Goal: Complete application form

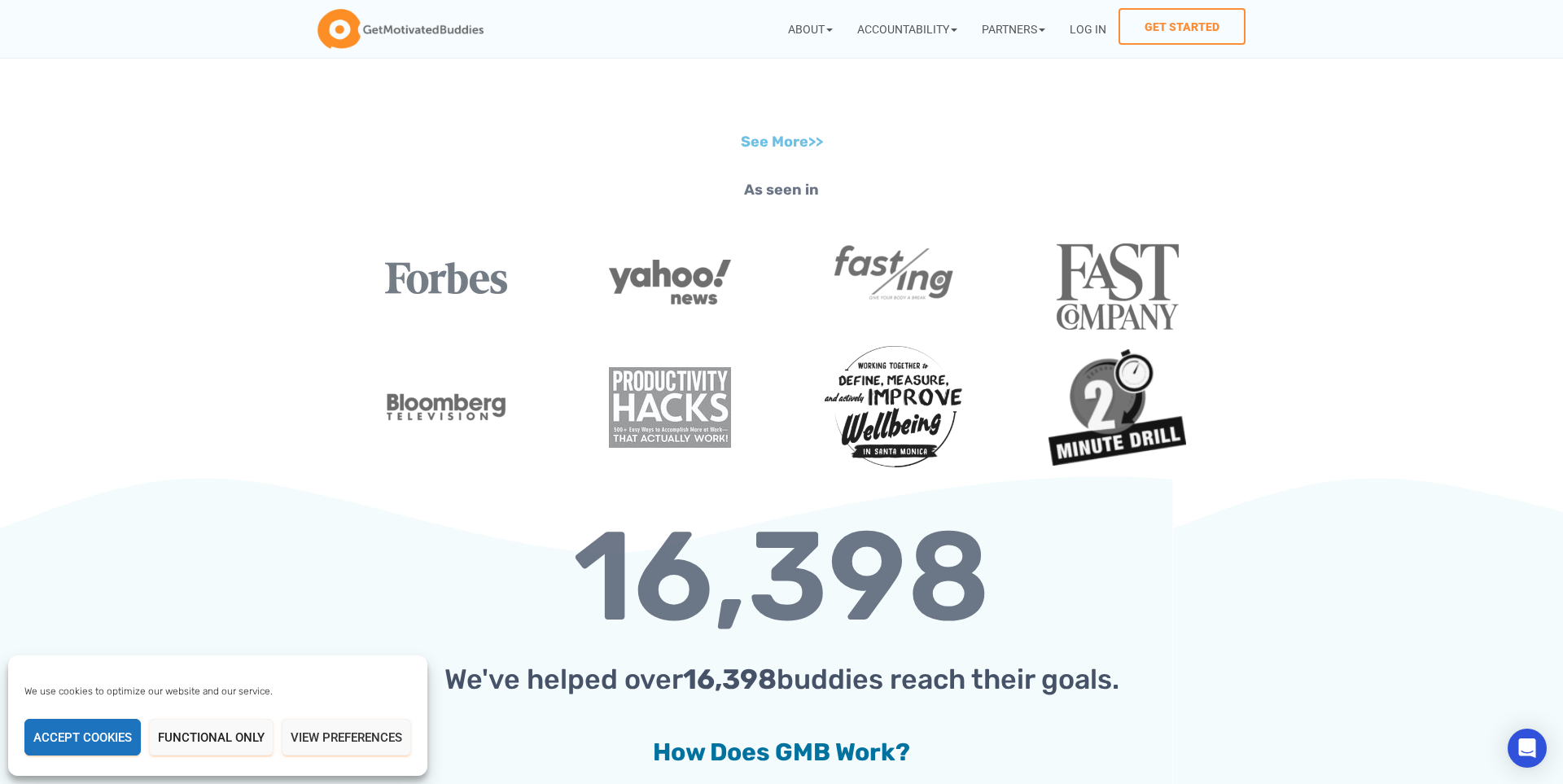
scroll to position [2134, 0]
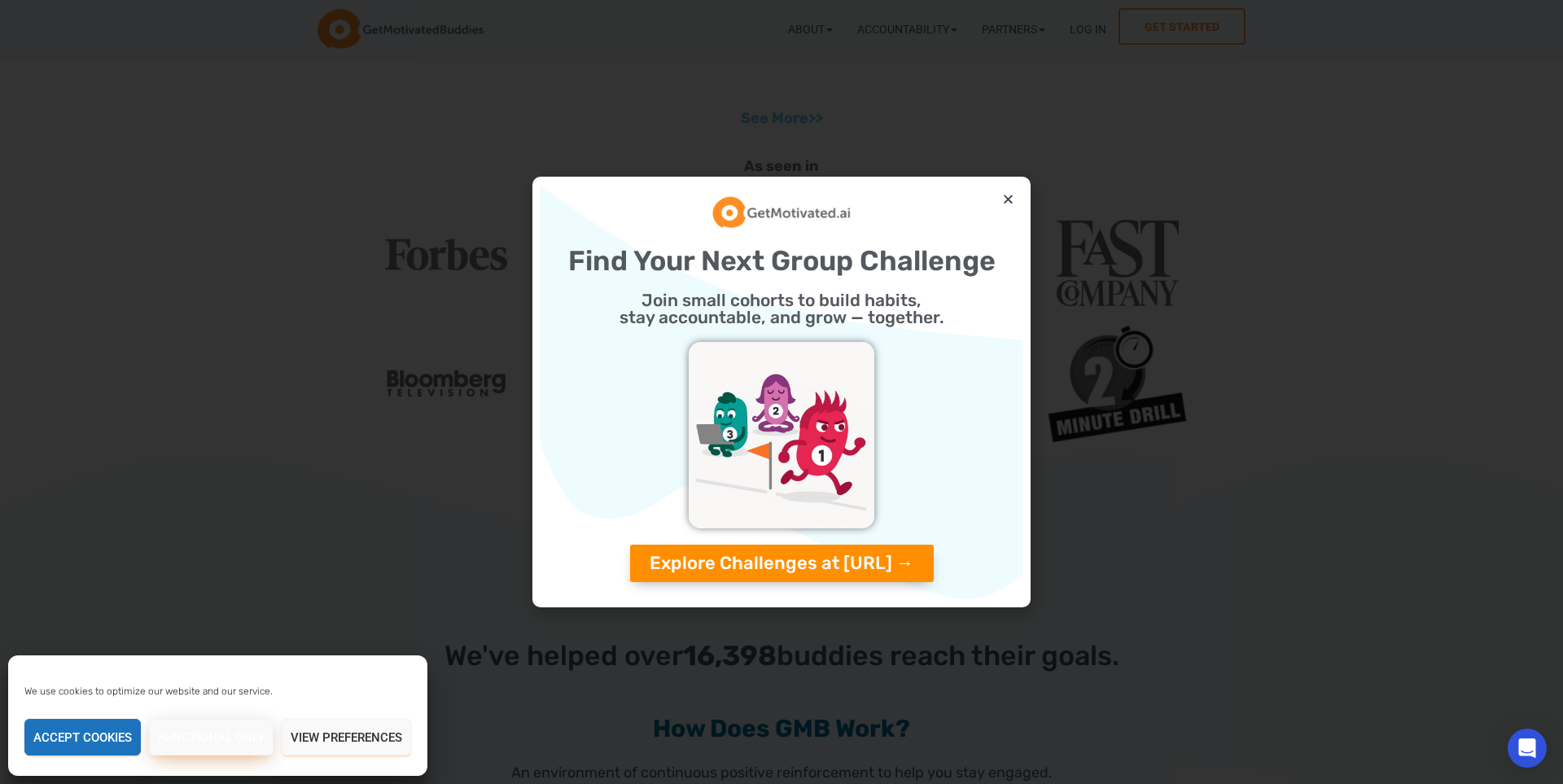
click at [163, 735] on button "Functional only" at bounding box center [211, 737] width 125 height 37
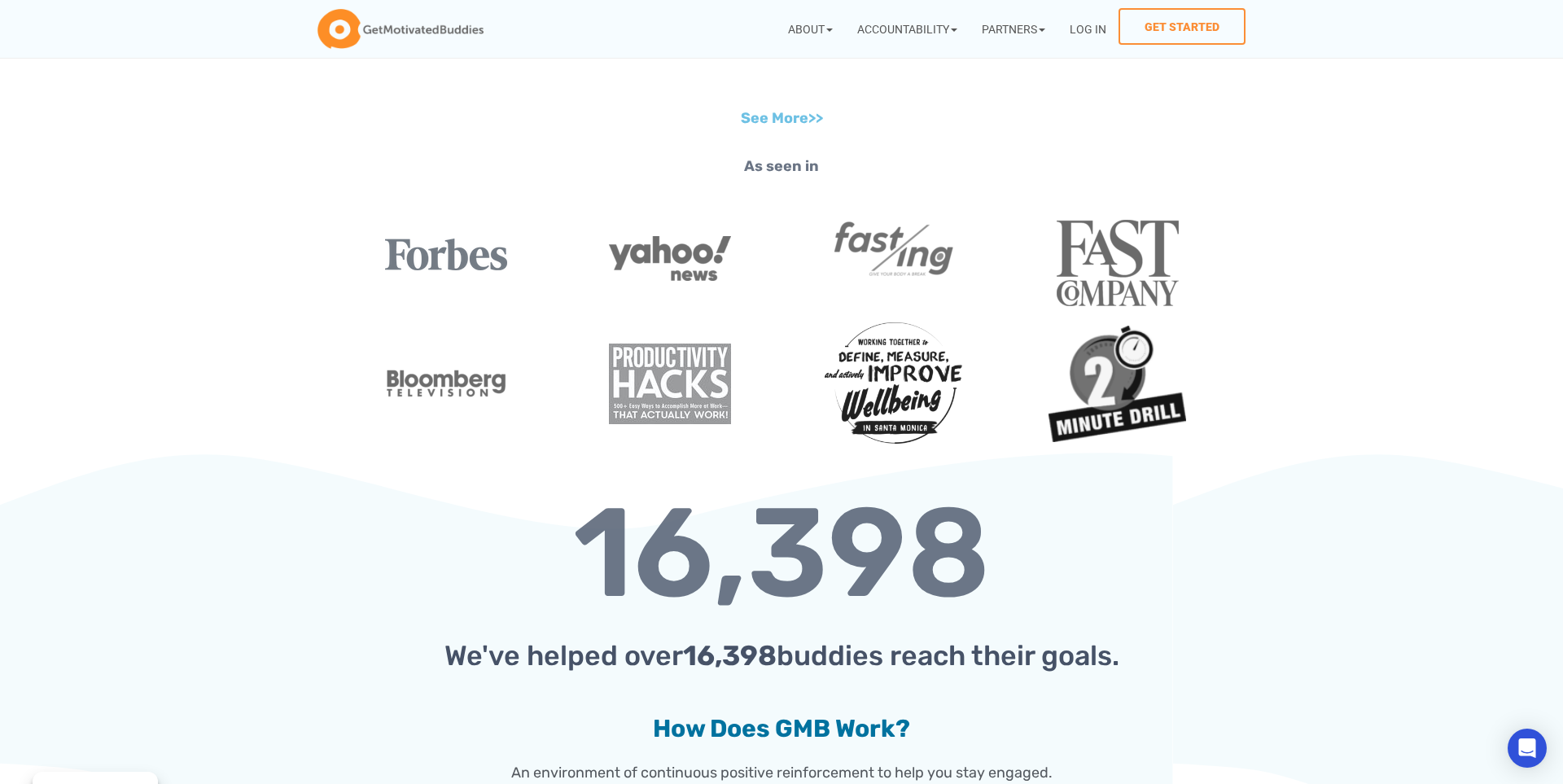
click at [182, 536] on section "16,398 We've helped over 16,398 buddies reach their goals. How Does GMB Work? A…" at bounding box center [782, 663] width 1563 height 421
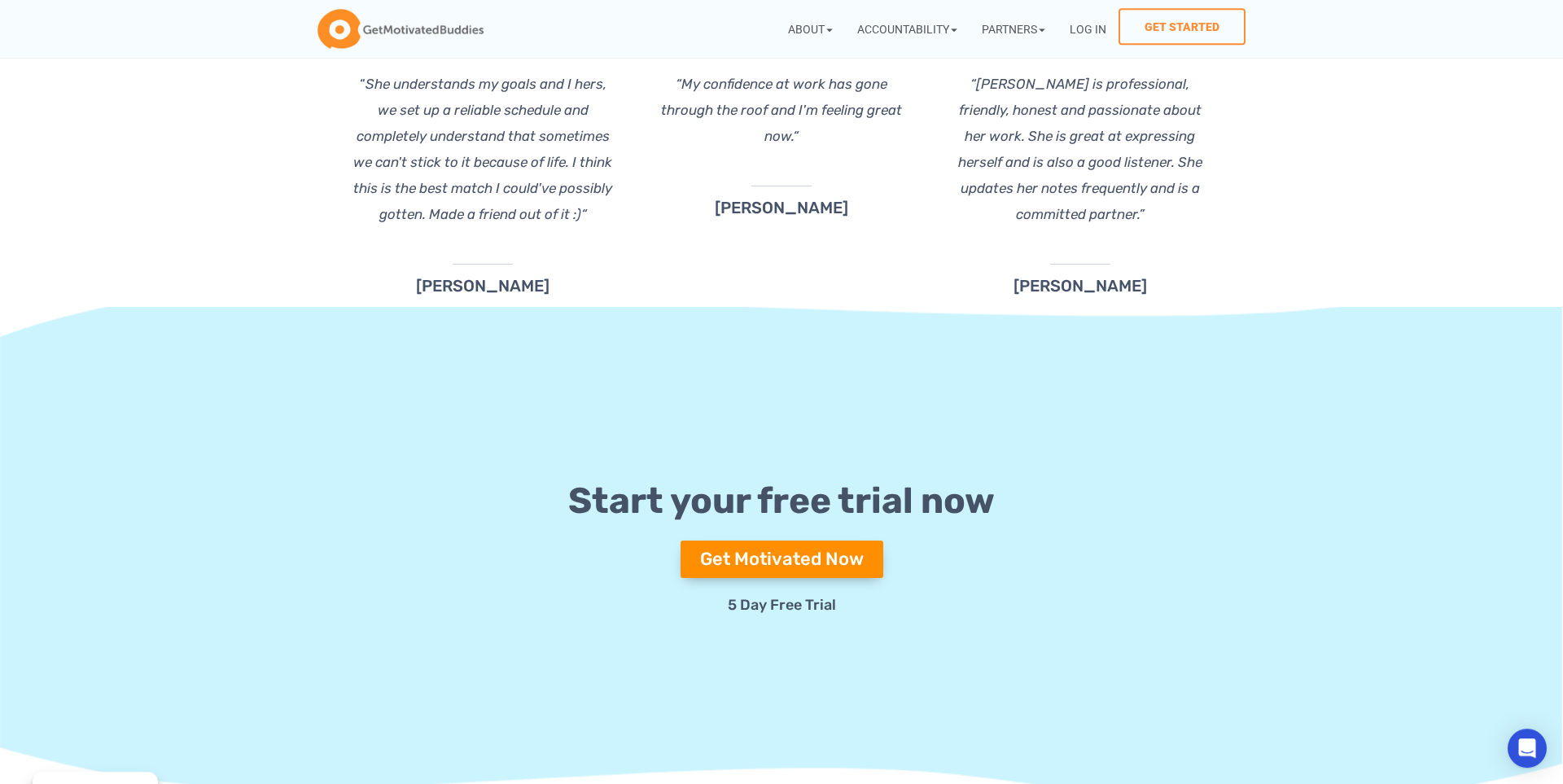
scroll to position [5830, 0]
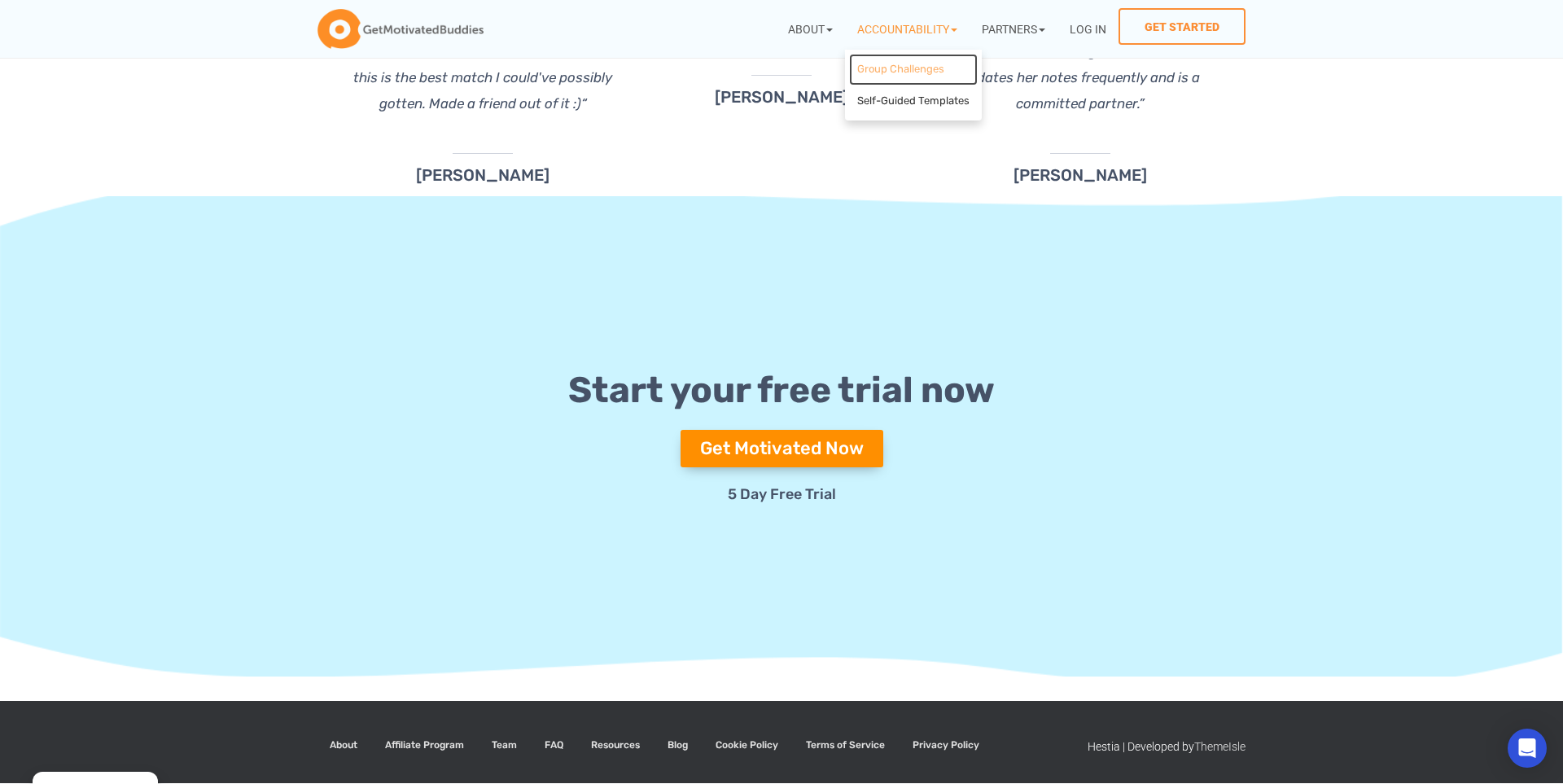
click at [883, 70] on link "Group Challenges" at bounding box center [914, 70] width 128 height 32
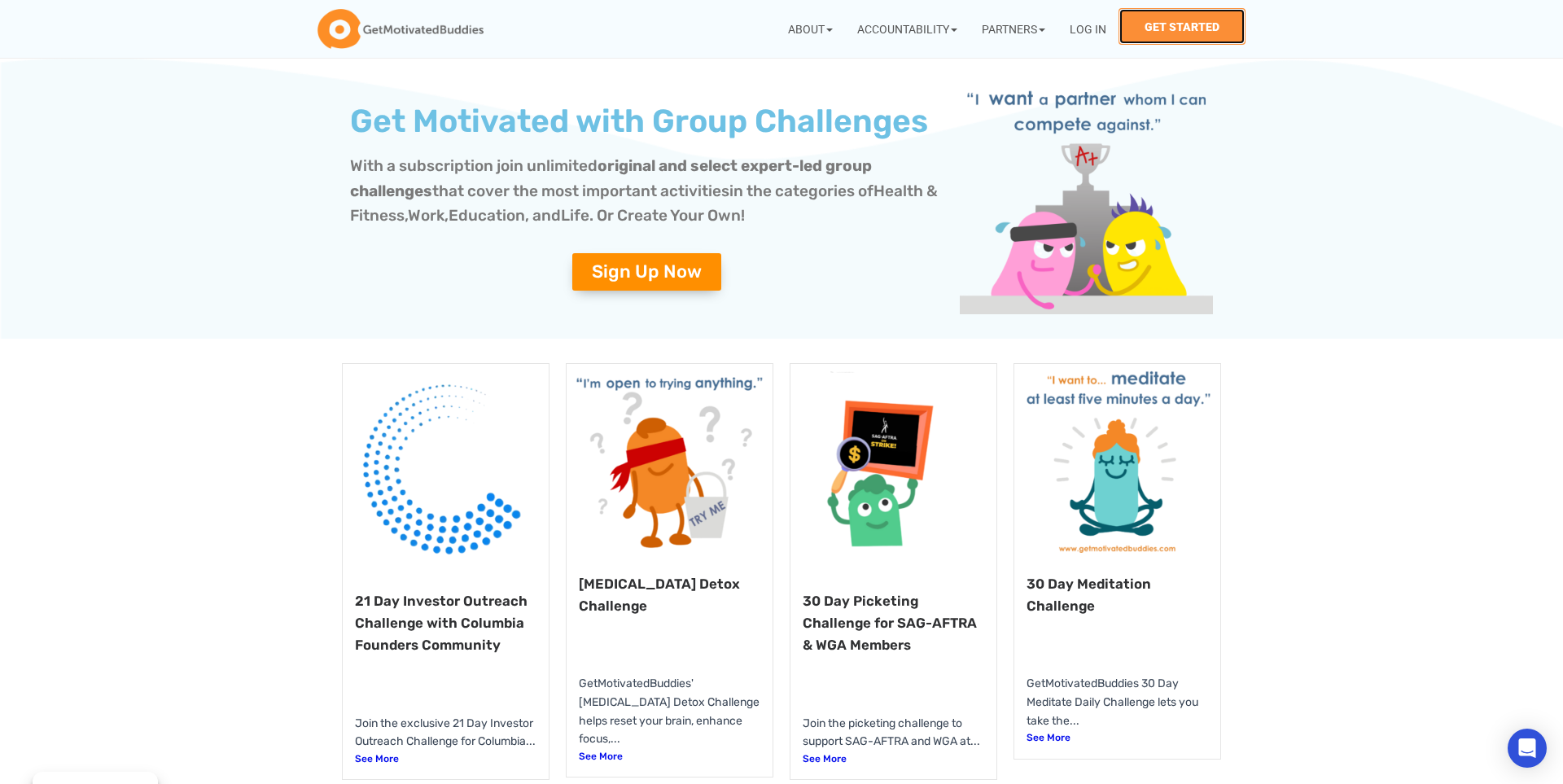
click at [1187, 14] on link "Get Started" at bounding box center [1182, 26] width 127 height 37
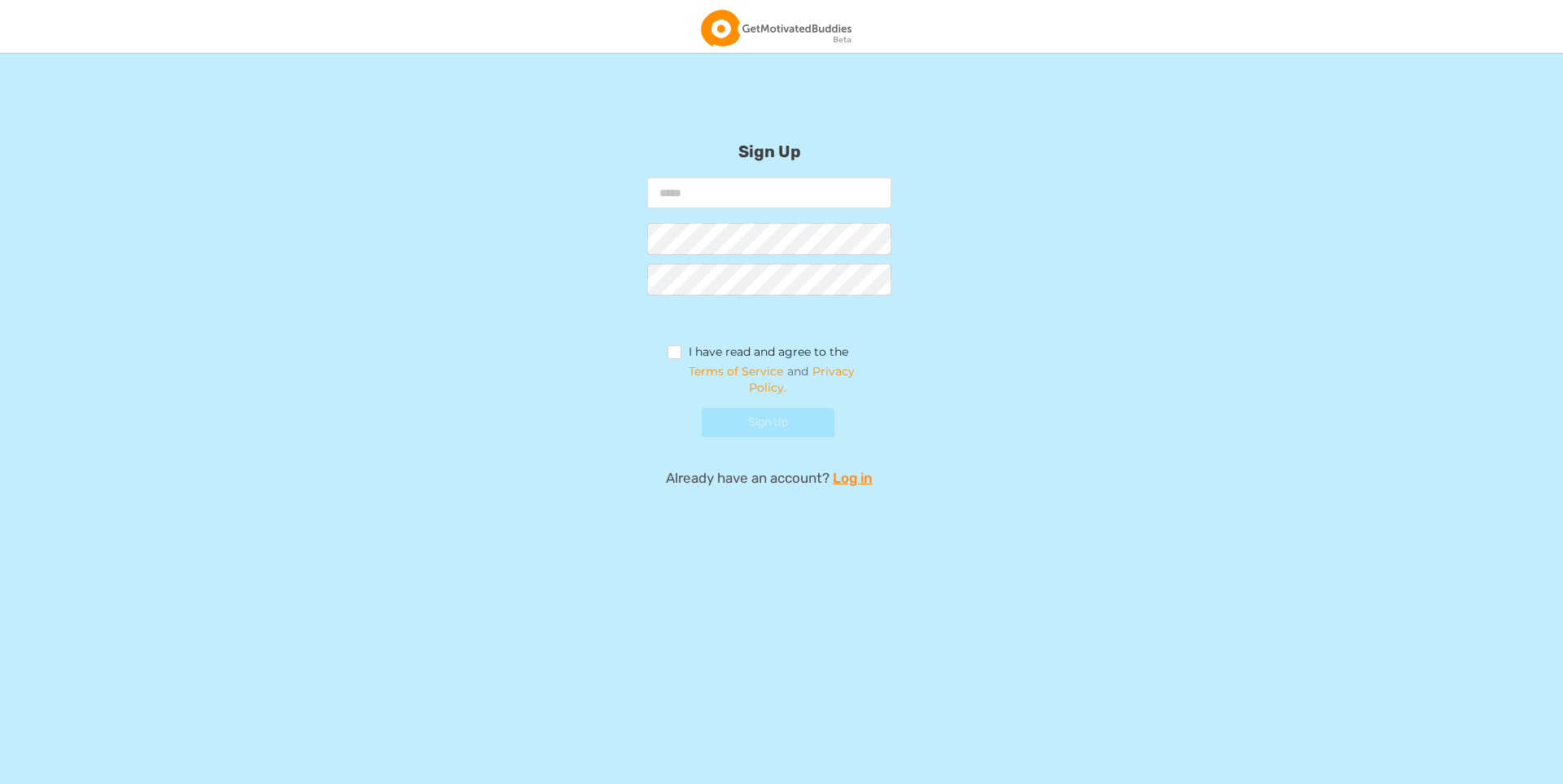
click at [549, 232] on form "I have read and agree to the Terms of Service and Privacy Policy. Sign Up" at bounding box center [769, 313] width 651 height 271
click at [713, 191] on input "email" at bounding box center [770, 193] width 244 height 31
type input "**********"
click at [677, 351] on label "I have read and agree to the" at bounding box center [757, 354] width 181 height 18
click at [752, 420] on button "Sign Up" at bounding box center [768, 422] width 133 height 29
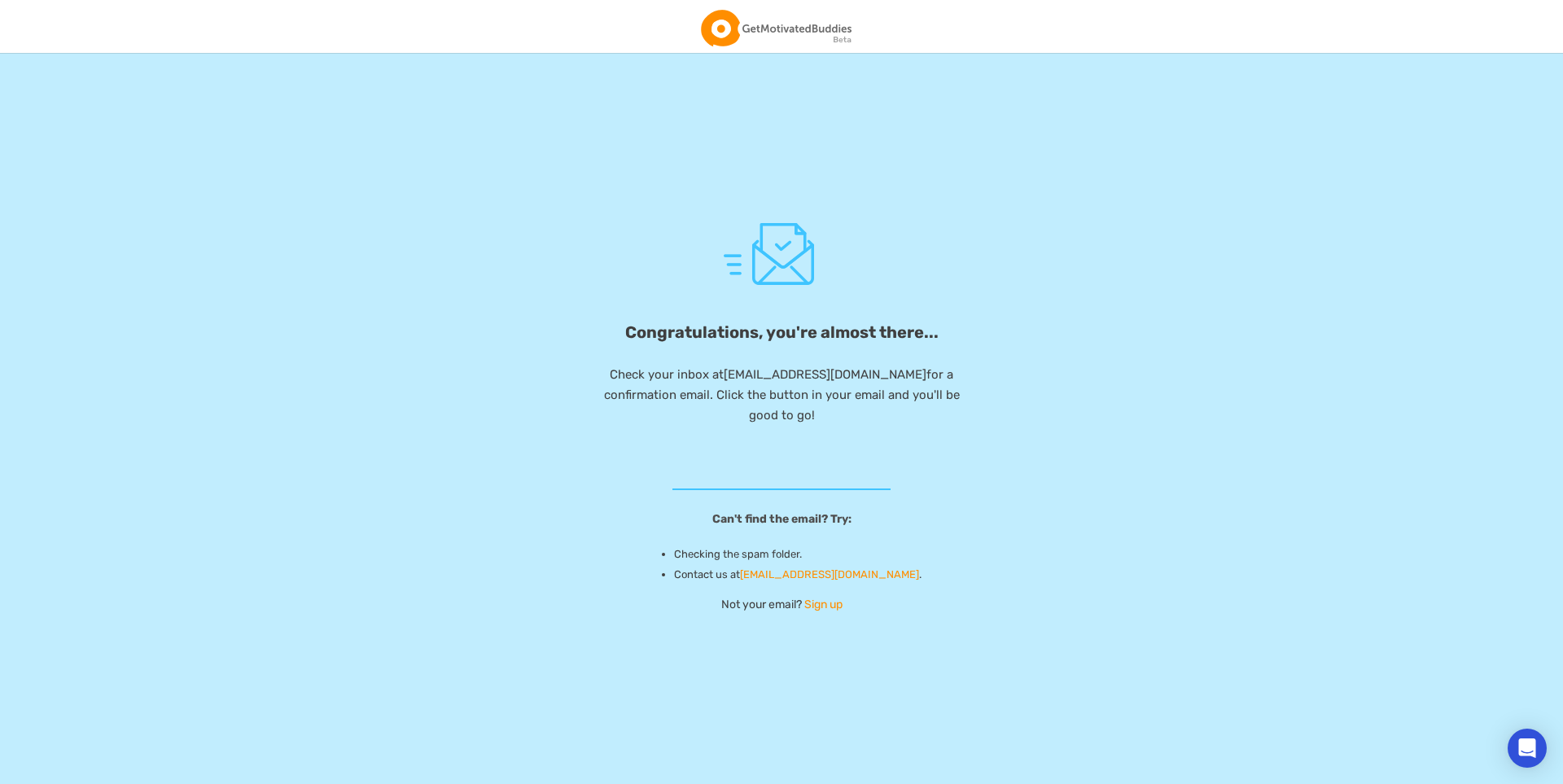
click at [552, 304] on div "Congratulations, you're almost there... Check your inbox at kompaszbence@gmail.…" at bounding box center [782, 417] width 1563 height 731
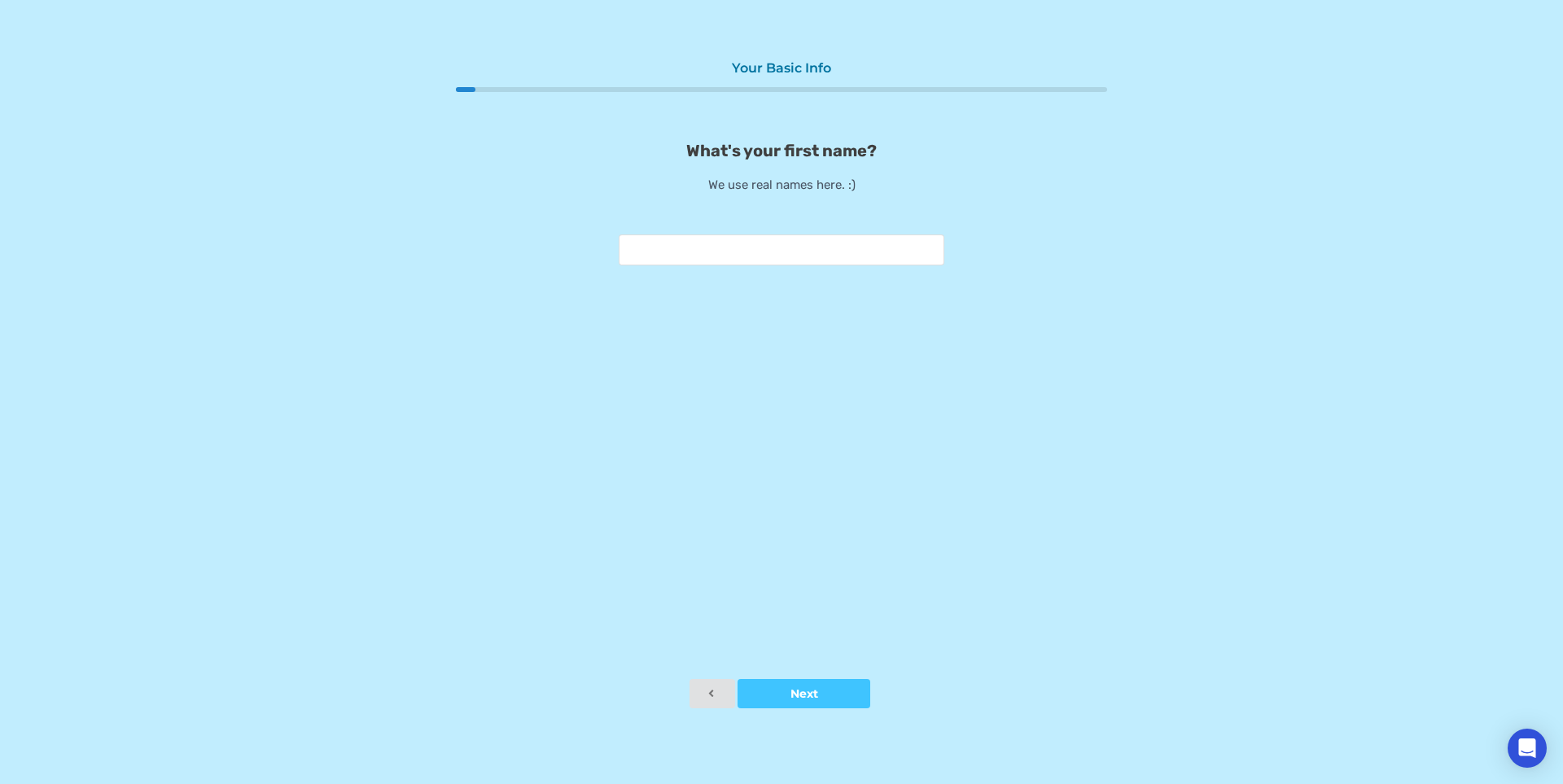
click at [784, 243] on input "text" at bounding box center [782, 250] width 326 height 31
type input "*****"
click at [810, 706] on button "Next" at bounding box center [804, 693] width 133 height 29
type input "**"
click at [778, 696] on div at bounding box center [804, 693] width 133 height 12
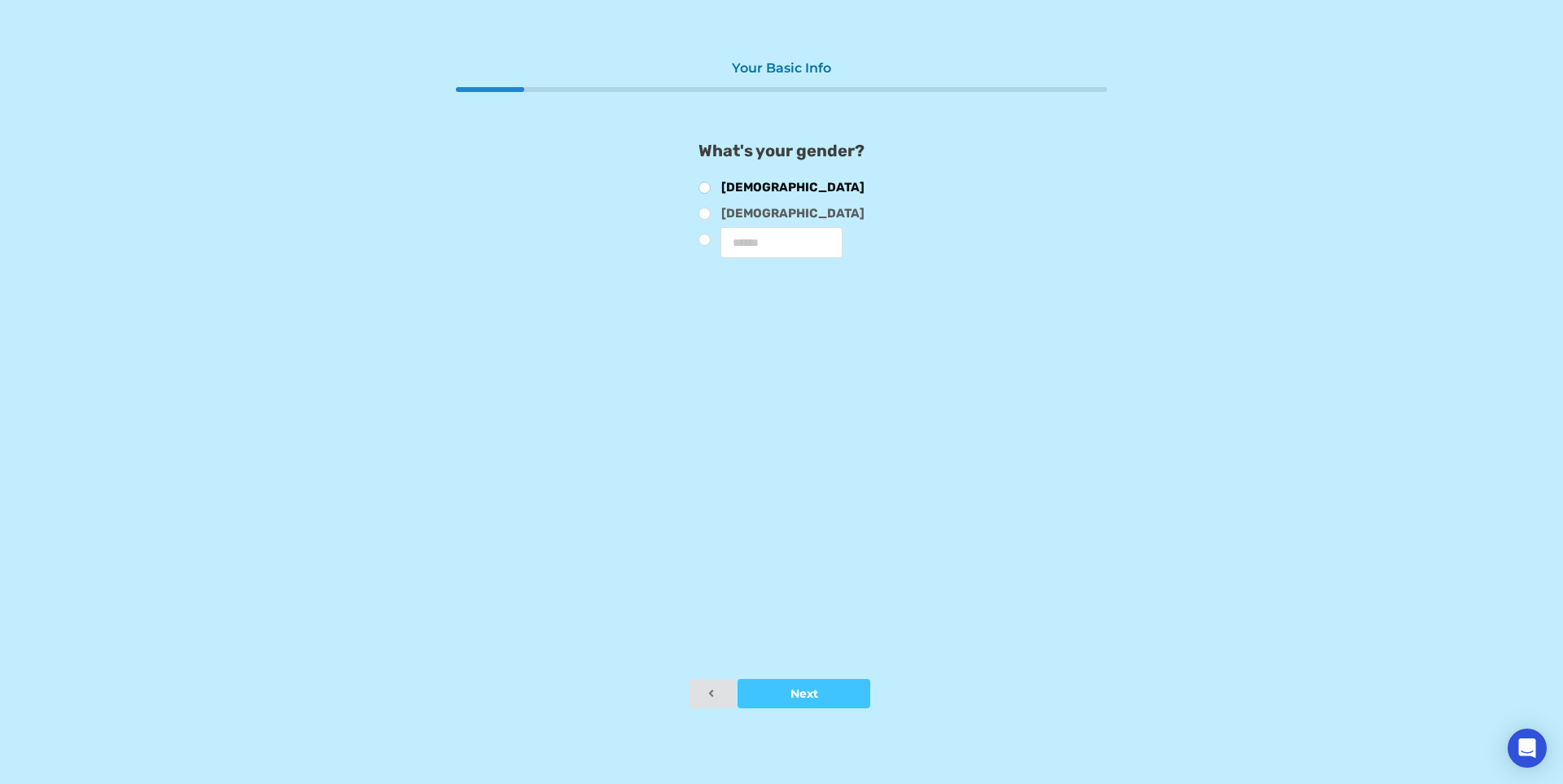
click at [718, 186] on label "Male" at bounding box center [782, 190] width 166 height 18
click at [797, 684] on button "Next" at bounding box center [804, 693] width 133 height 29
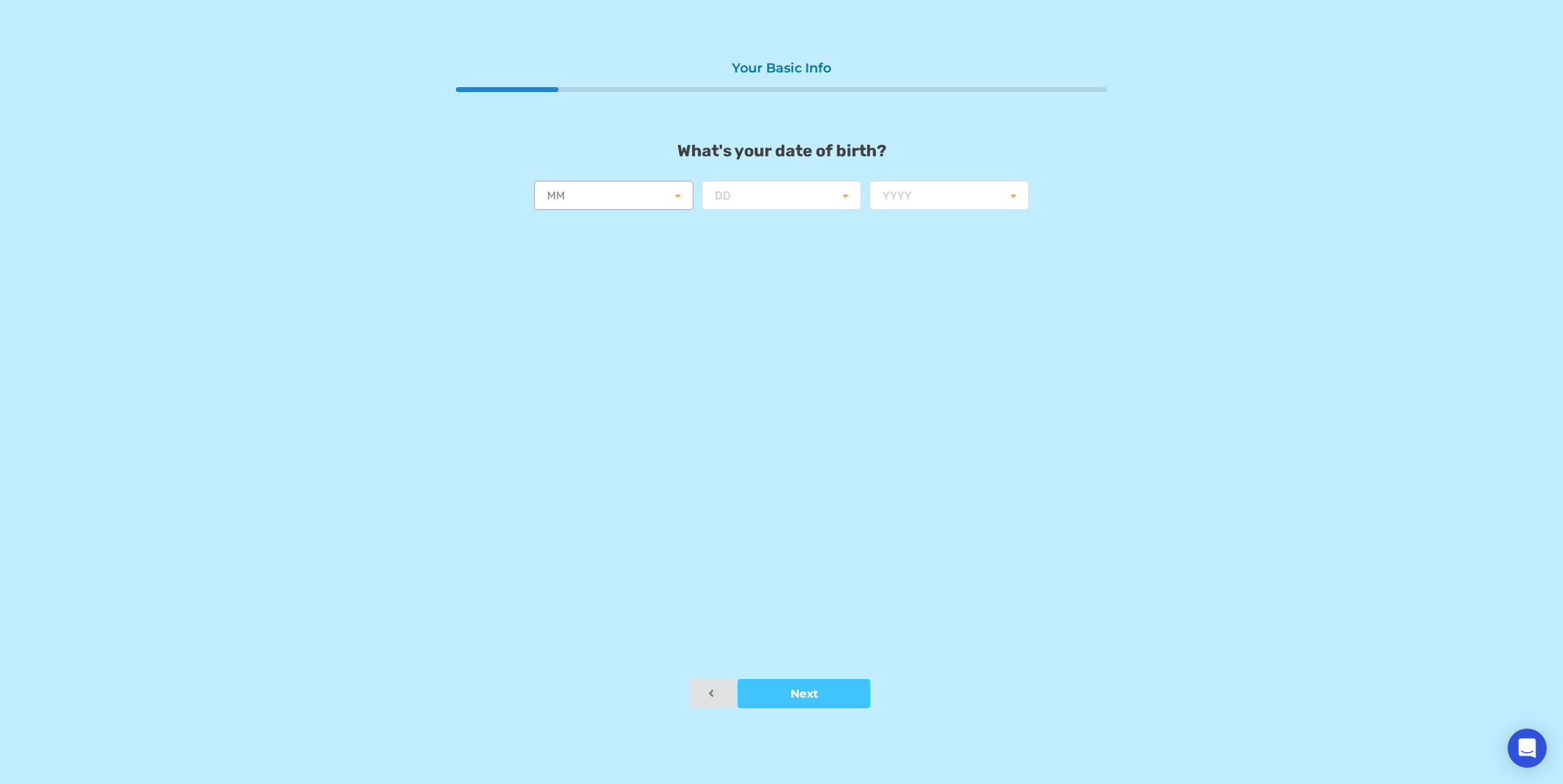
click at [657, 197] on input "text" at bounding box center [614, 196] width 158 height 29
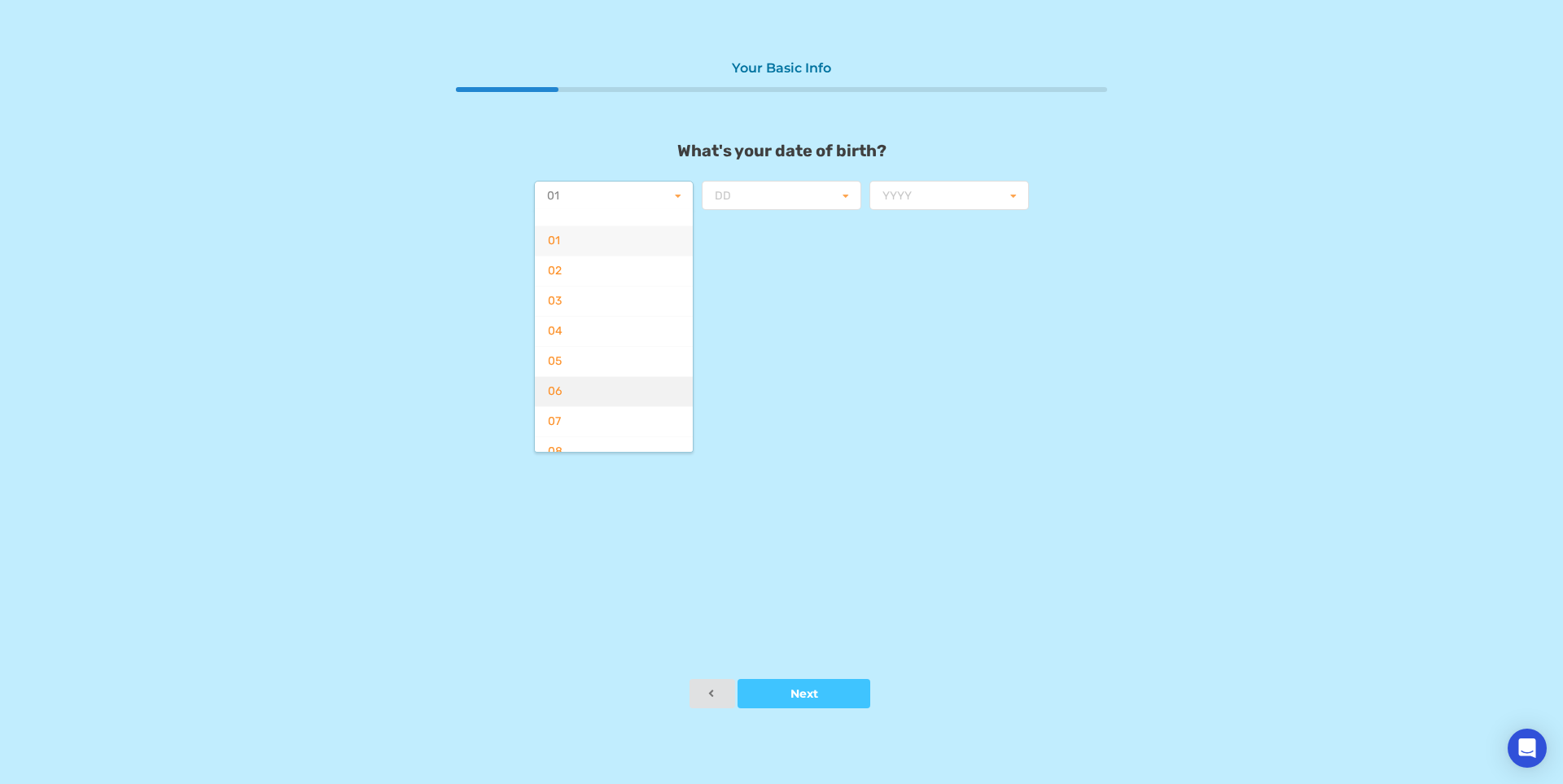
scroll to position [78, 0]
click at [643, 430] on div "10" at bounding box center [614, 433] width 158 height 30
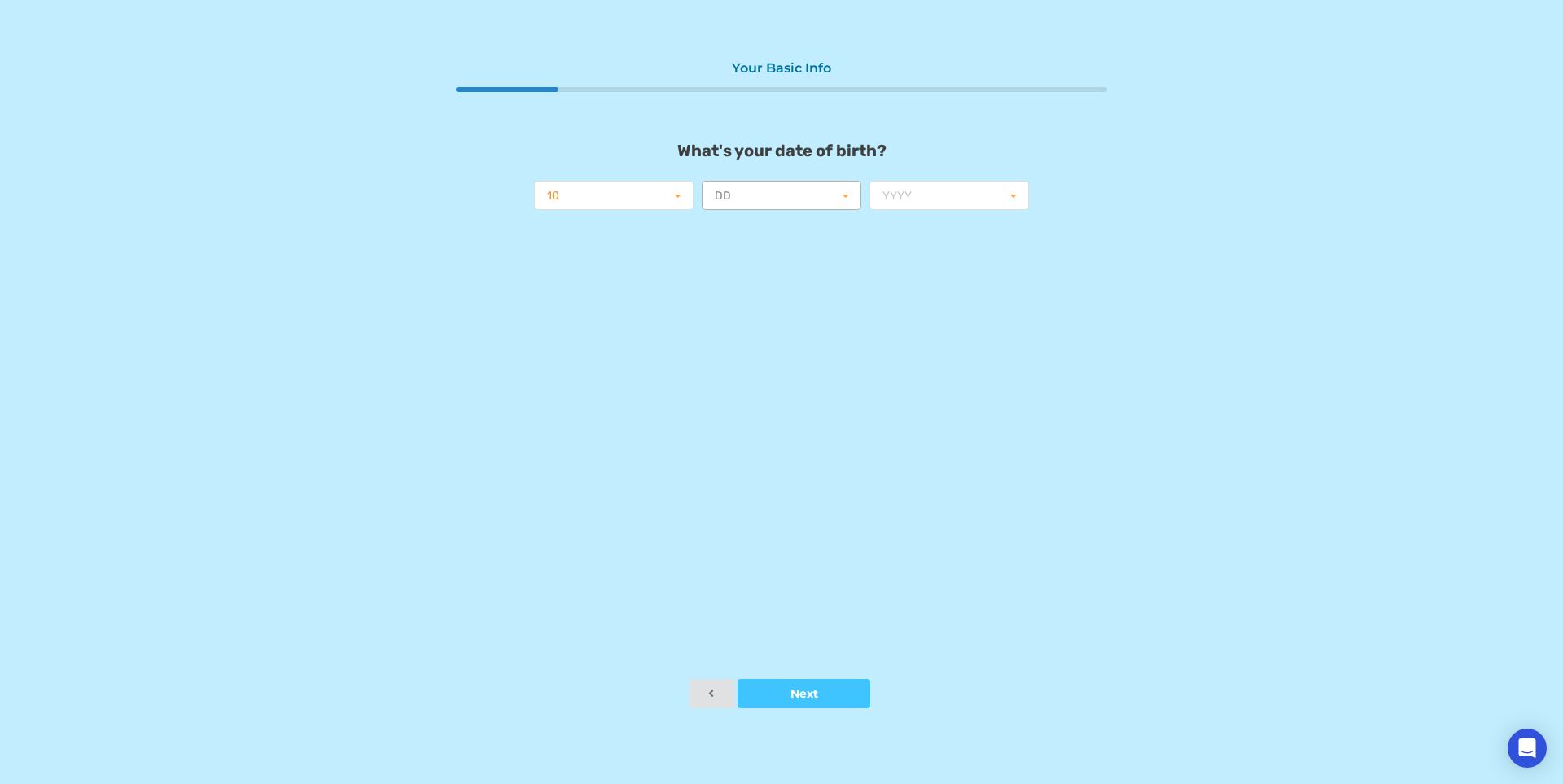
click at [815, 192] on input "text" at bounding box center [782, 196] width 158 height 29
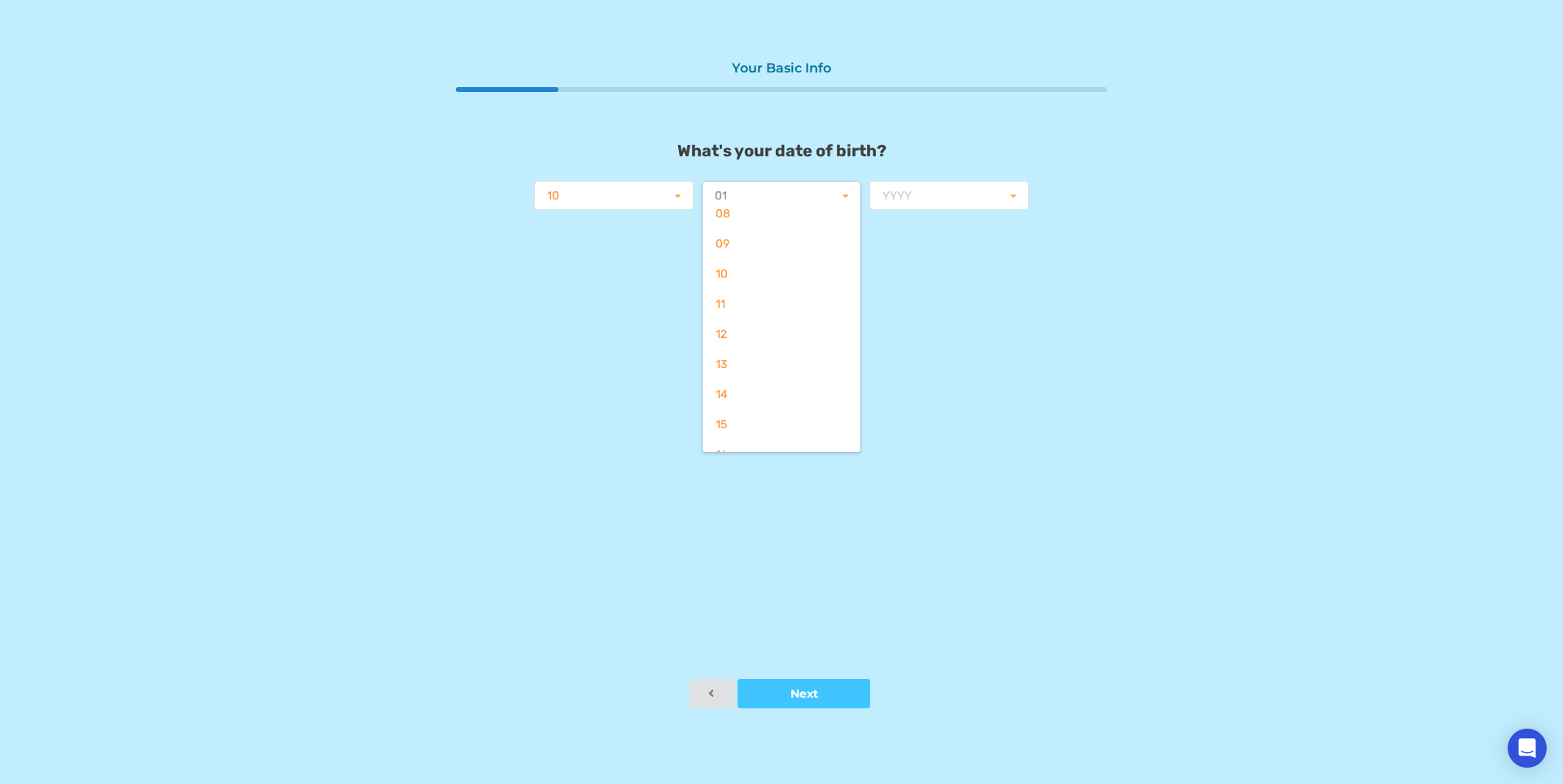
scroll to position [235, 0]
click at [794, 287] on div "10" at bounding box center [782, 277] width 158 height 30
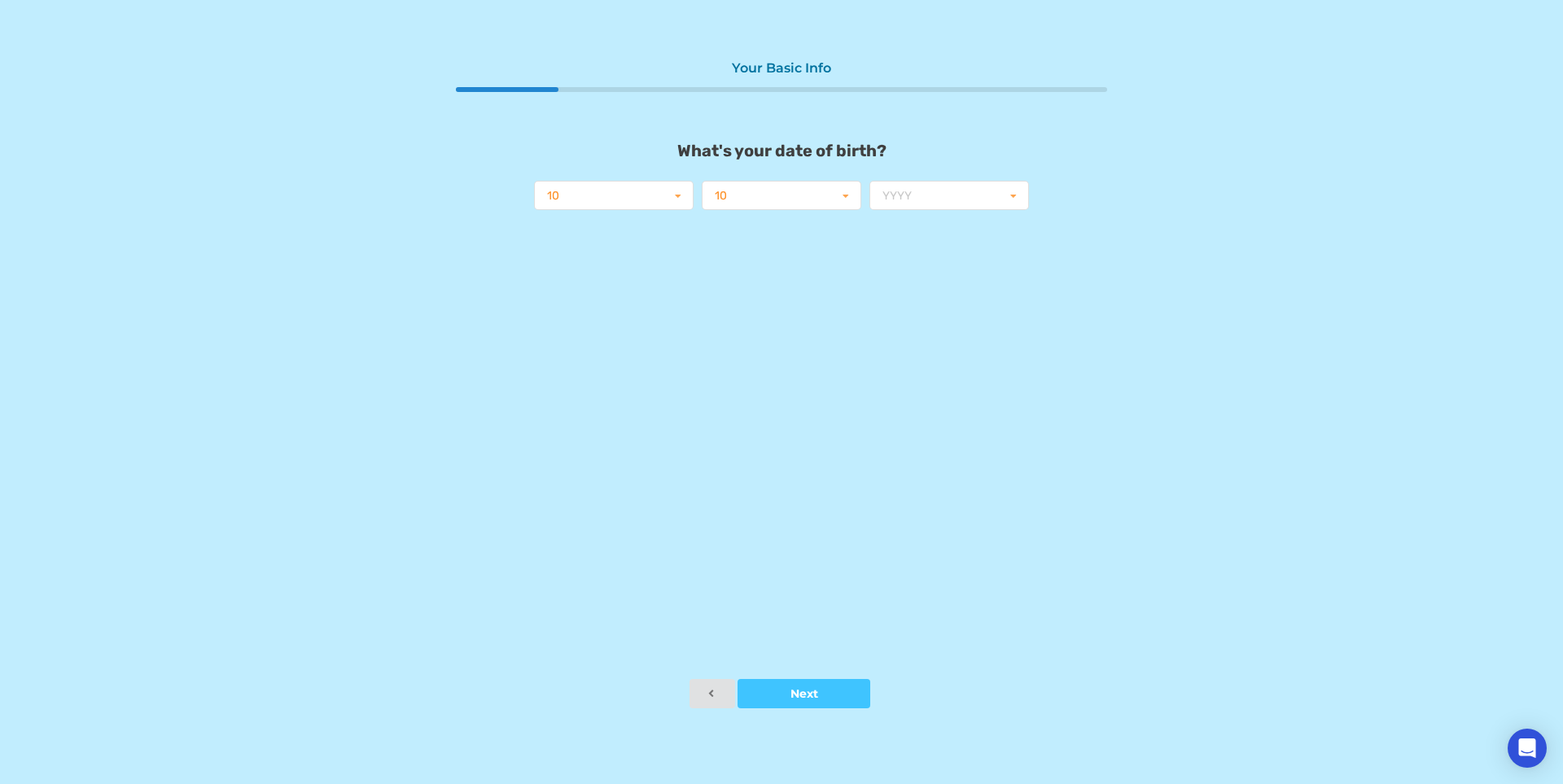
click at [961, 177] on div "10 01 02 03 04 05 06 07 08 09 10 11 12 10 01 02 03 04 05 06 07 08 09 10 11 12 1…" at bounding box center [782, 195] width 503 height 37
click at [963, 192] on input "text" at bounding box center [949, 196] width 158 height 29
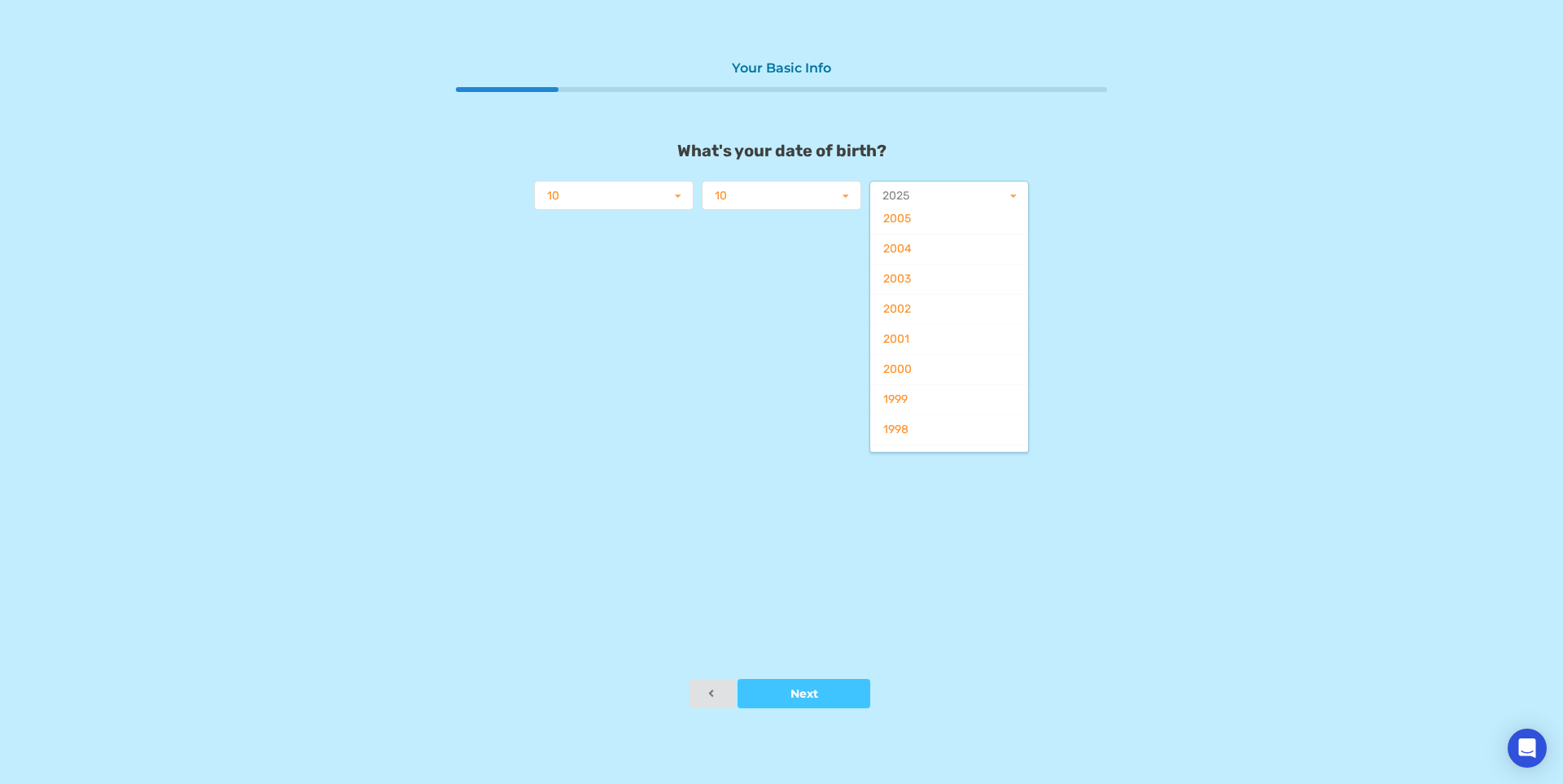
scroll to position [625, 0]
click at [963, 425] on div "1998" at bounding box center [949, 429] width 158 height 30
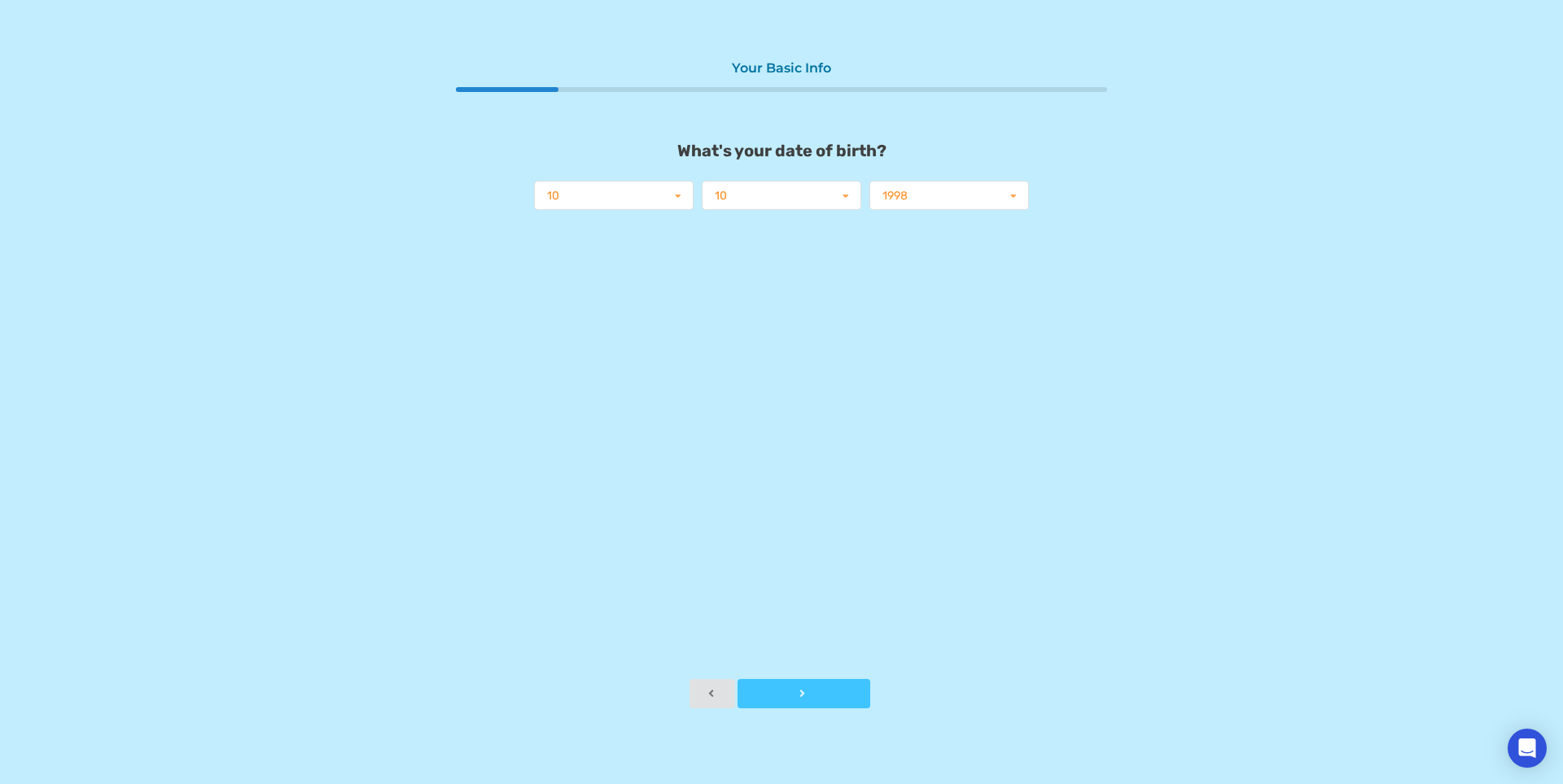
click at [816, 686] on button "Next" at bounding box center [804, 693] width 133 height 29
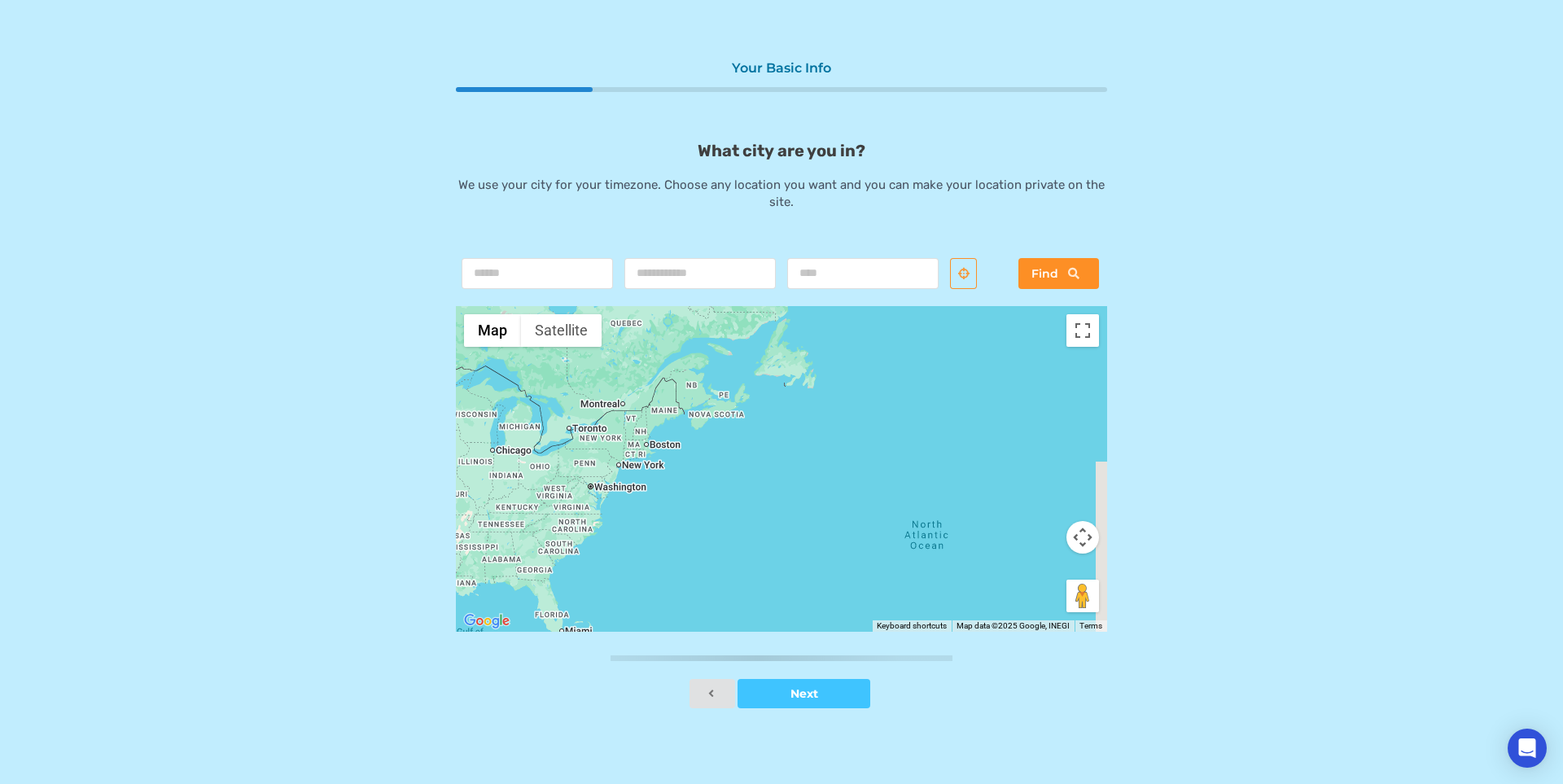
drag, startPoint x: 980, startPoint y: 454, endPoint x: 570, endPoint y: 459, distance: 410.0
click at [570, 459] on div at bounding box center [782, 468] width 651 height 326
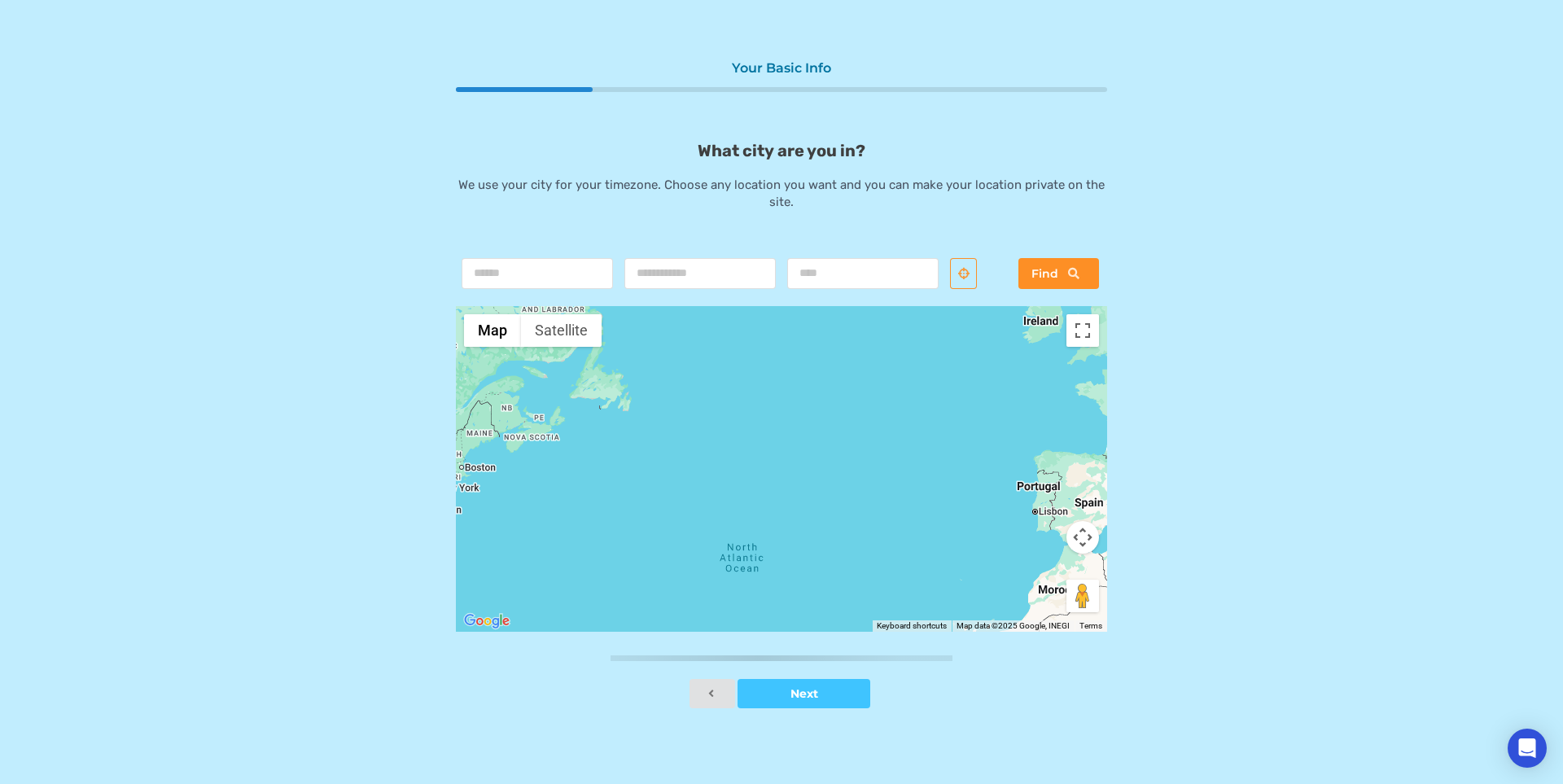
drag, startPoint x: 831, startPoint y: 440, endPoint x: 518, endPoint y: 466, distance: 314.1
click at [517, 466] on div at bounding box center [782, 468] width 651 height 326
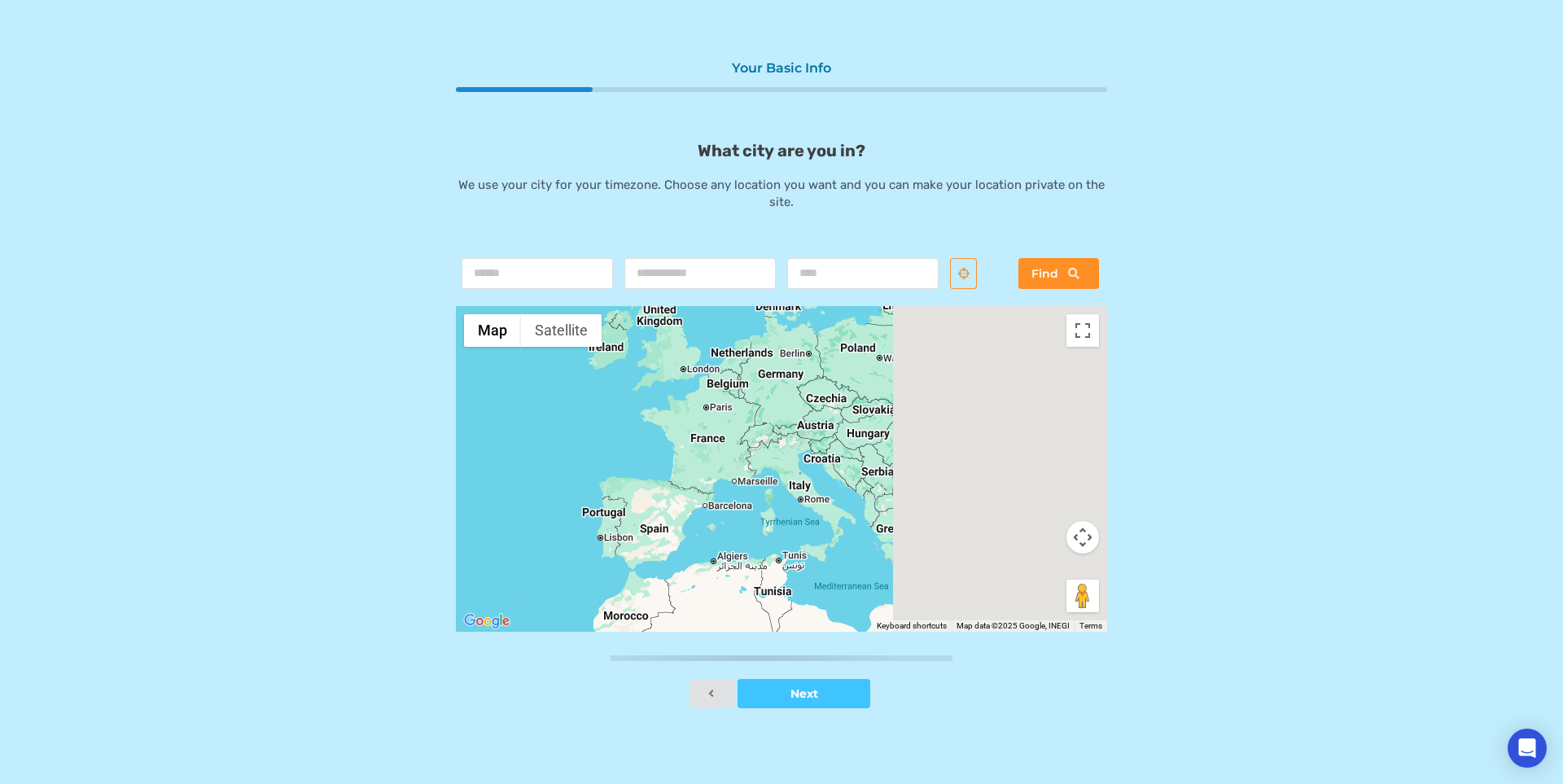
drag, startPoint x: 947, startPoint y: 440, endPoint x: 670, endPoint y: 456, distance: 277.5
click at [670, 456] on div at bounding box center [782, 468] width 651 height 326
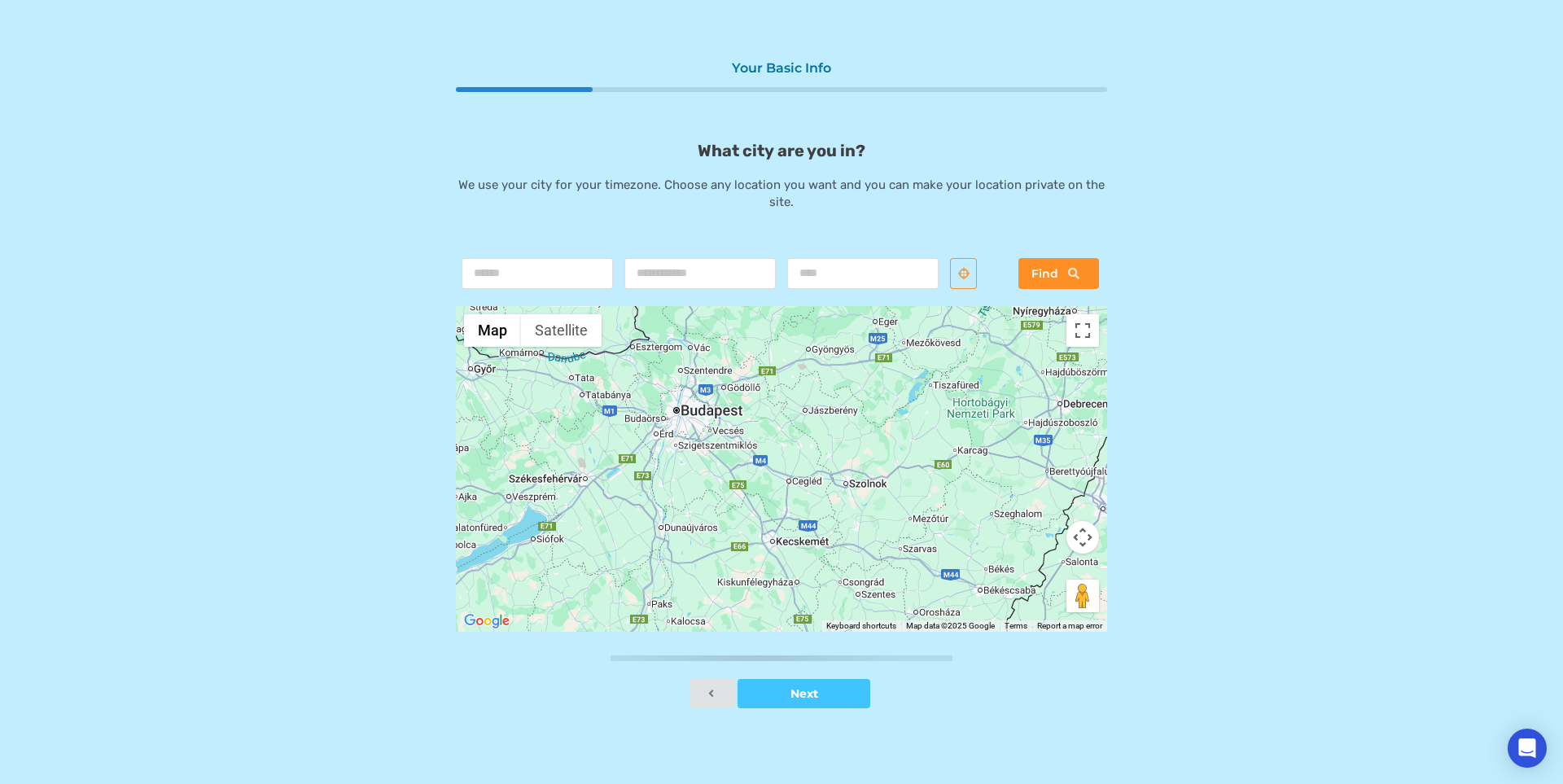
click at [680, 404] on div at bounding box center [782, 468] width 651 height 326
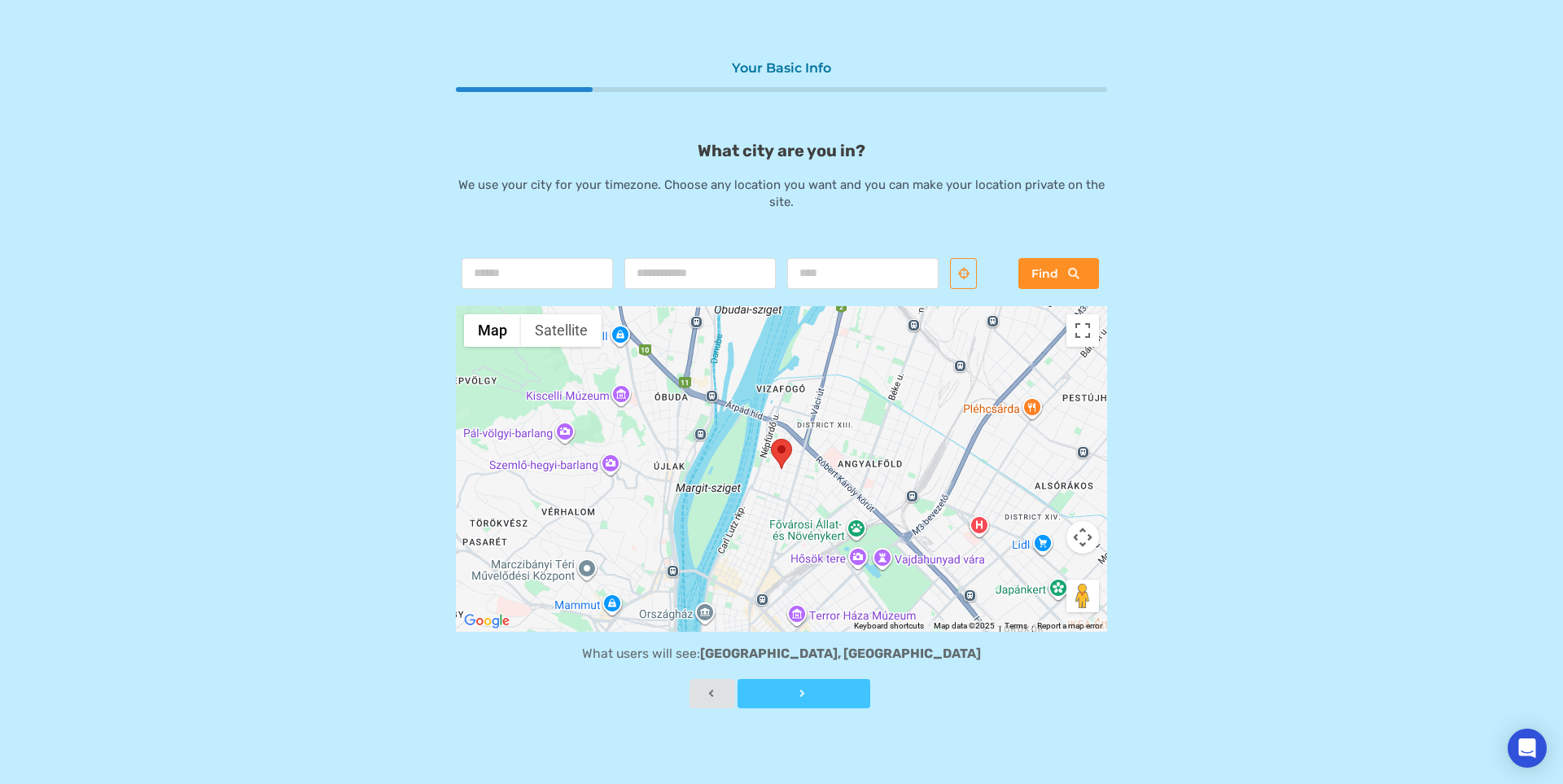
click at [840, 694] on div at bounding box center [804, 693] width 133 height 12
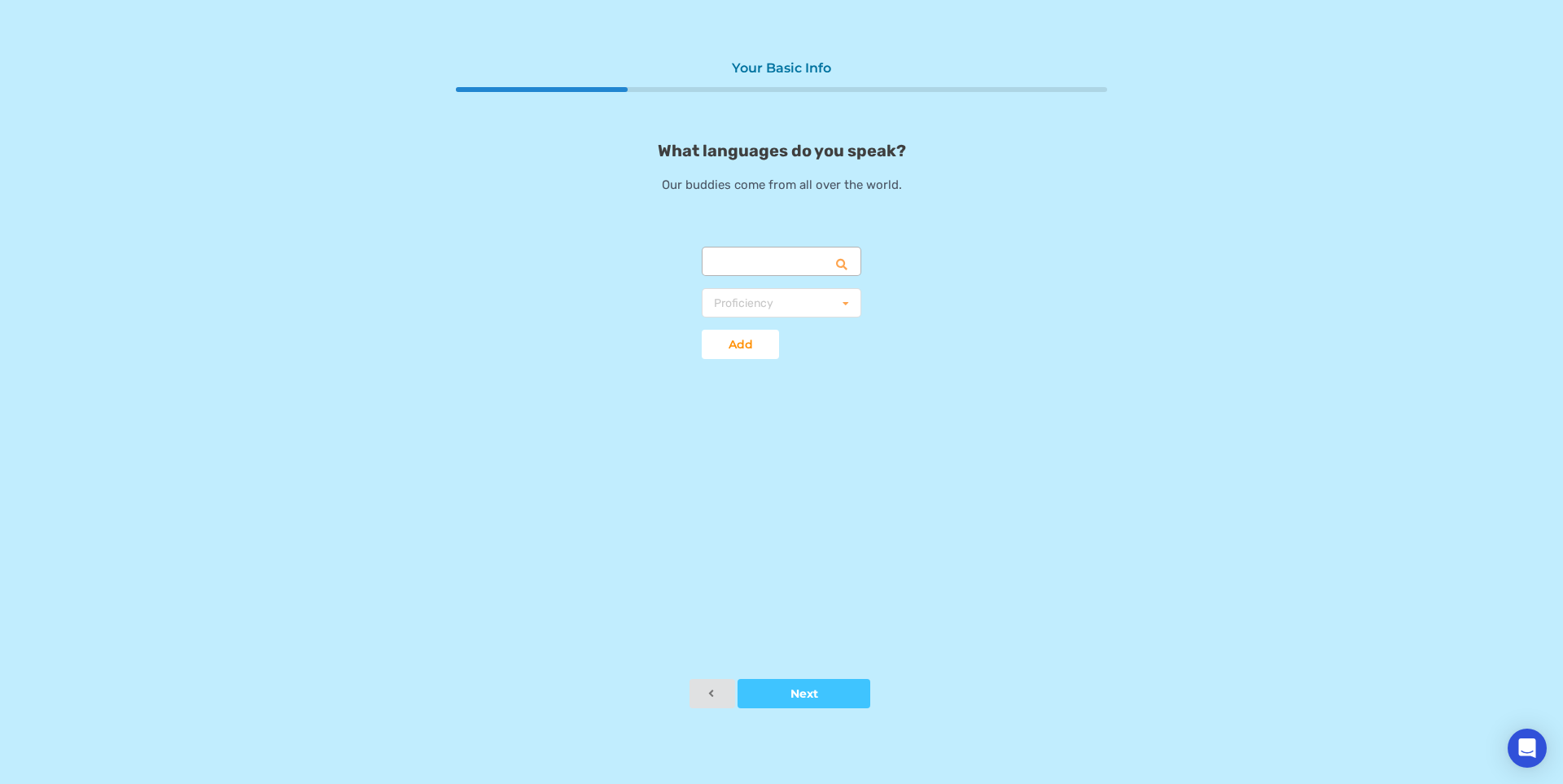
click at [732, 269] on input "text" at bounding box center [782, 261] width 158 height 29
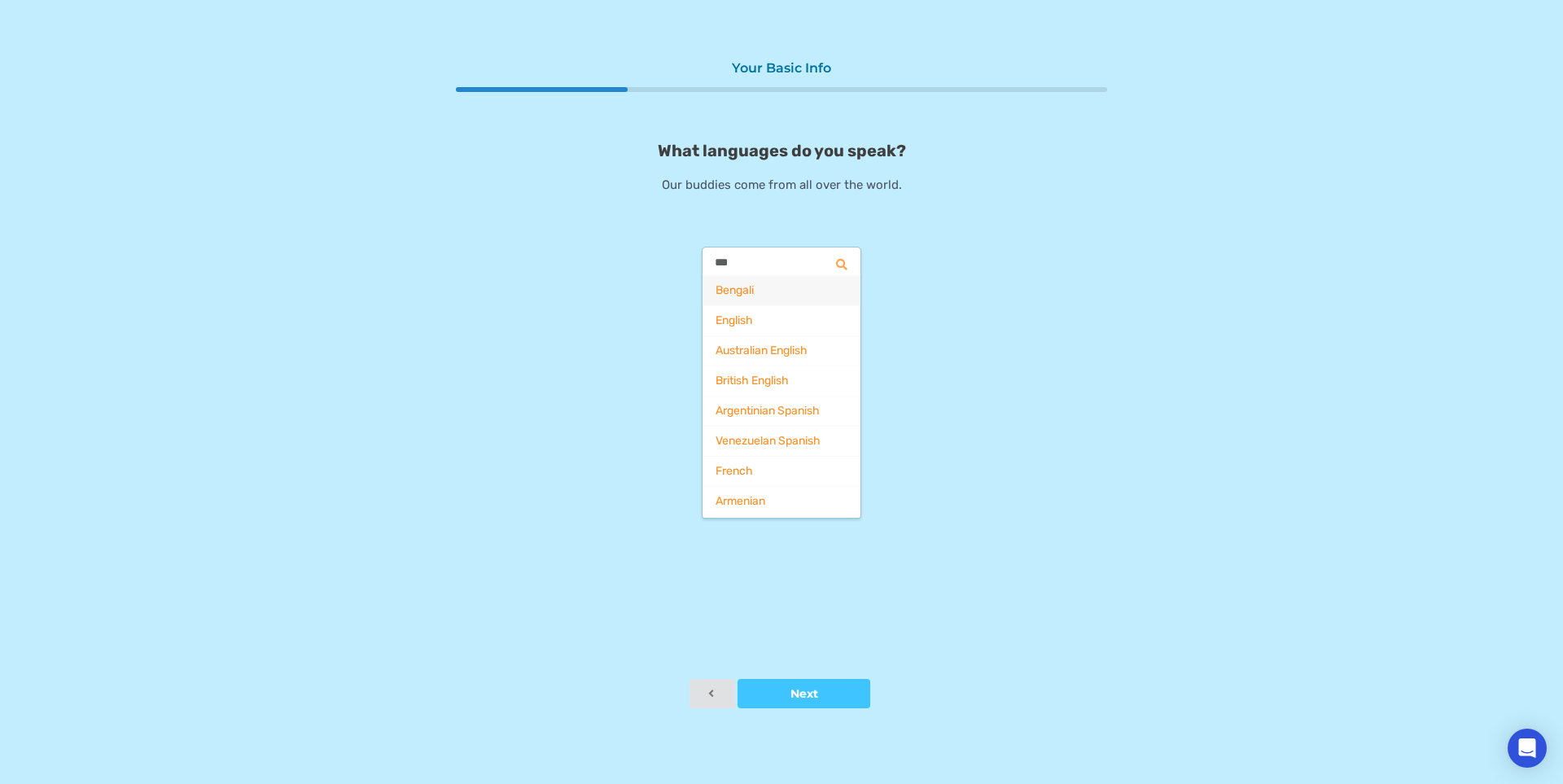
scroll to position [0, 0]
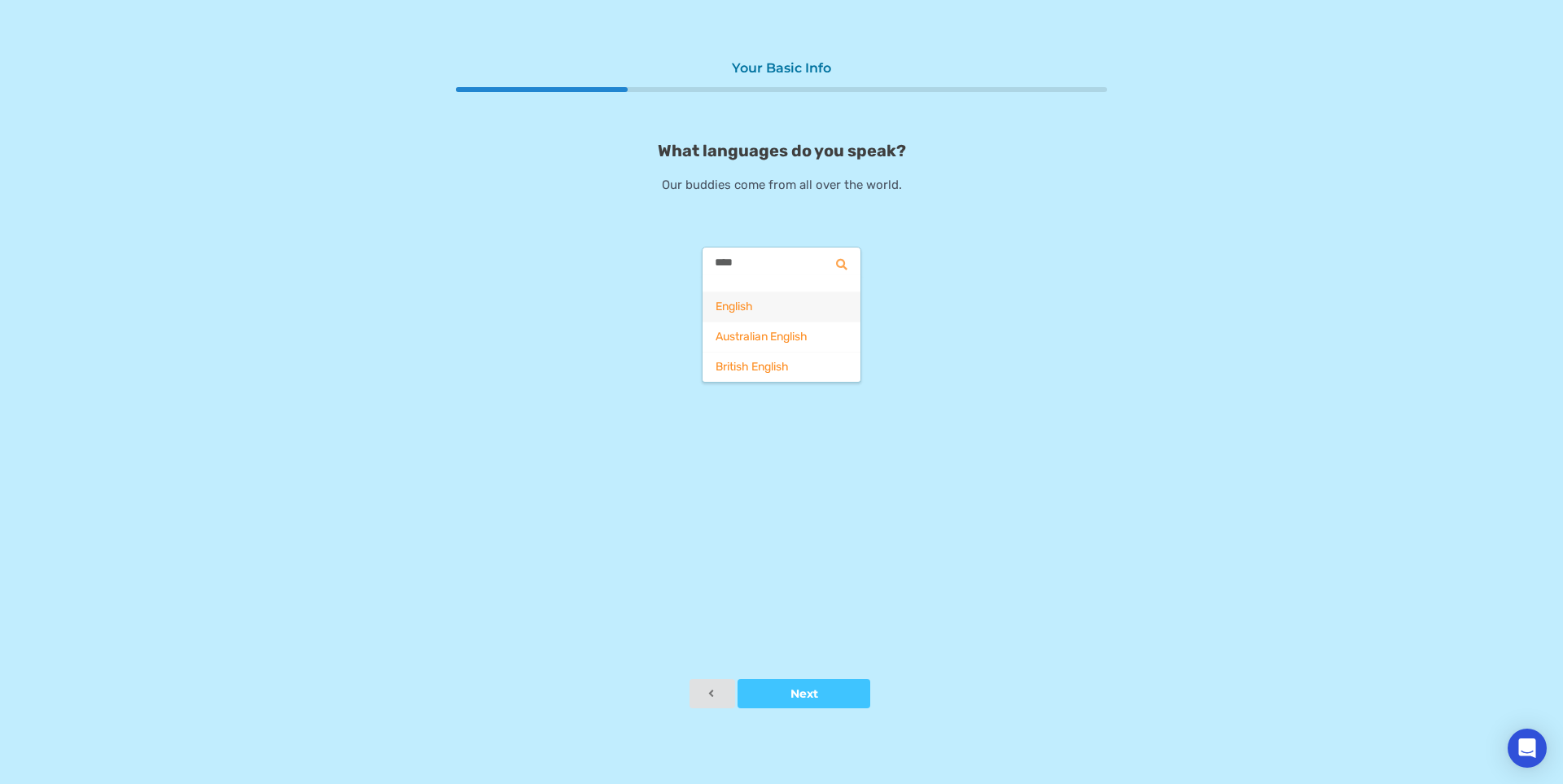
type input "****"
click at [741, 302] on span "English" at bounding box center [734, 307] width 37 height 14
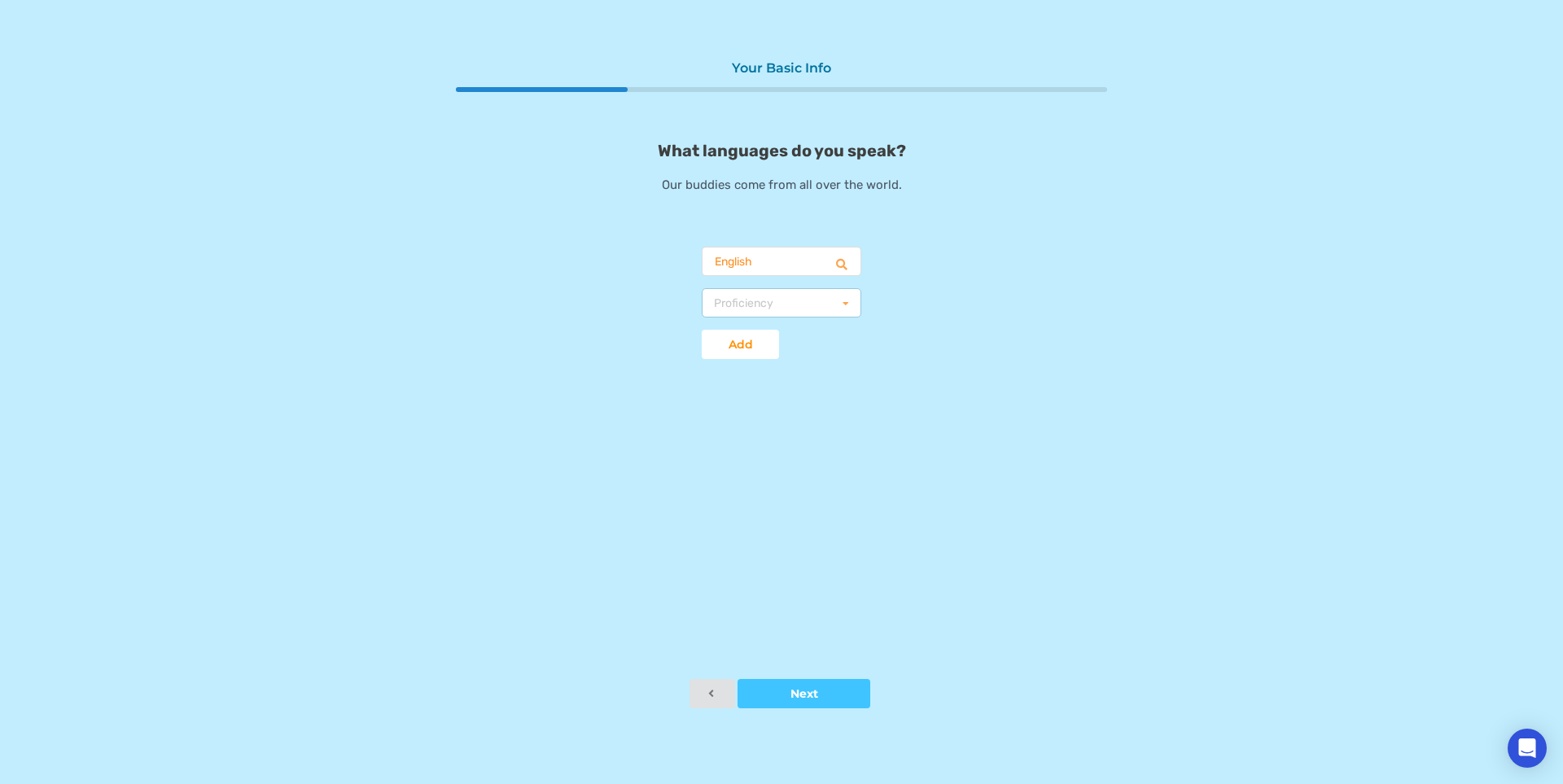
click at [741, 307] on div "Proficiency" at bounding box center [743, 303] width 60 height 12
click at [752, 377] on div "Fluent" at bounding box center [782, 378] width 158 height 30
click at [748, 355] on button "Add" at bounding box center [740, 344] width 78 height 29
click at [740, 260] on input "text" at bounding box center [782, 261] width 158 height 29
type input "*******"
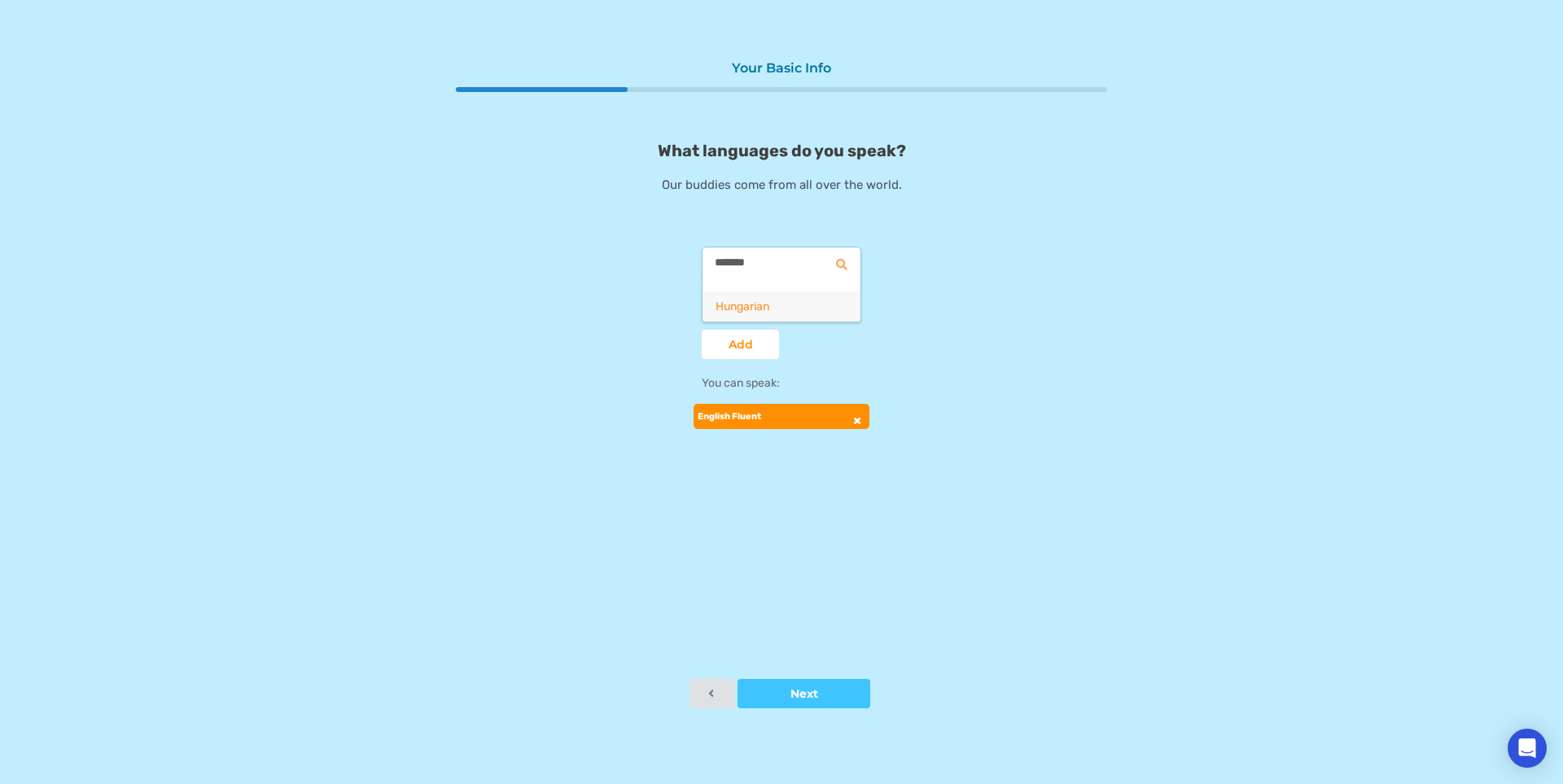
click at [749, 300] on div "Hungarian" at bounding box center [782, 307] width 158 height 30
click at [756, 309] on div "Proficiency" at bounding box center [743, 303] width 60 height 12
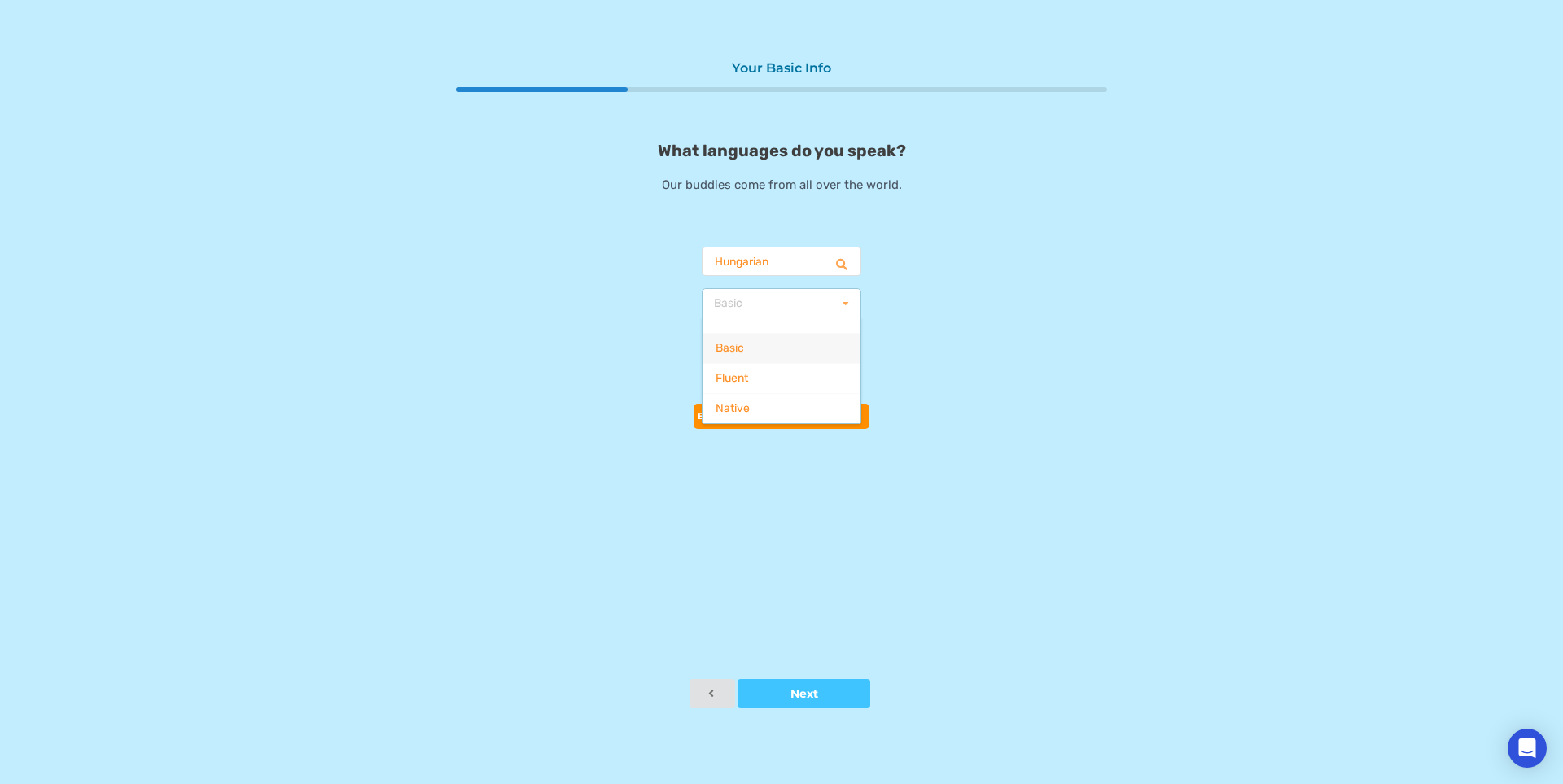
click at [773, 405] on div "Native" at bounding box center [782, 409] width 158 height 30
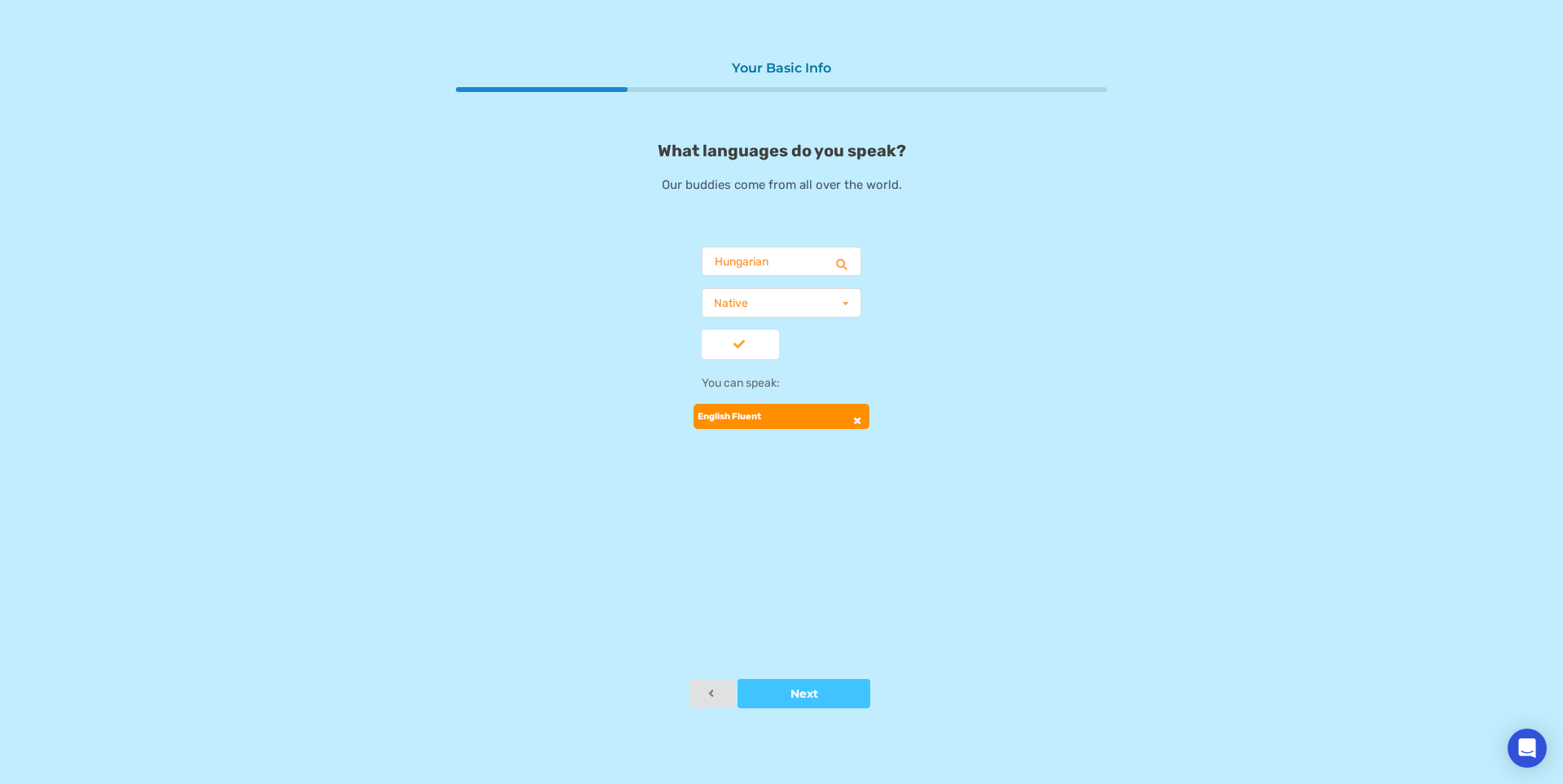
click at [752, 354] on button "Add" at bounding box center [740, 344] width 78 height 29
click at [752, 273] on input "text" at bounding box center [782, 261] width 158 height 29
type input "*******"
click at [785, 309] on div "Romanian" at bounding box center [782, 307] width 158 height 30
click at [763, 302] on div "Proficiency" at bounding box center [743, 303] width 60 height 12
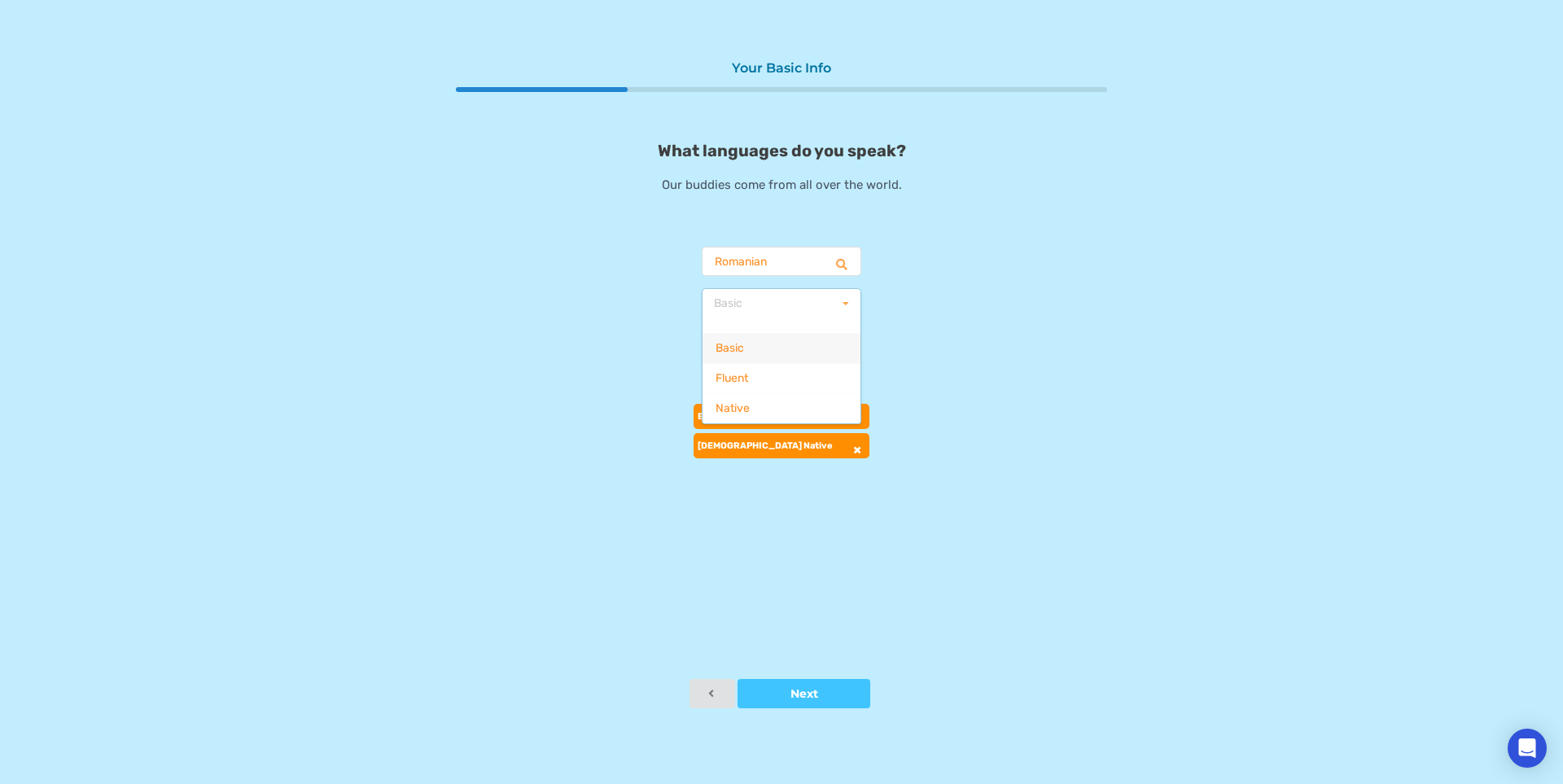
drag, startPoint x: 773, startPoint y: 348, endPoint x: 768, endPoint y: 358, distance: 11.2
click at [773, 350] on div "Basic" at bounding box center [782, 348] width 158 height 30
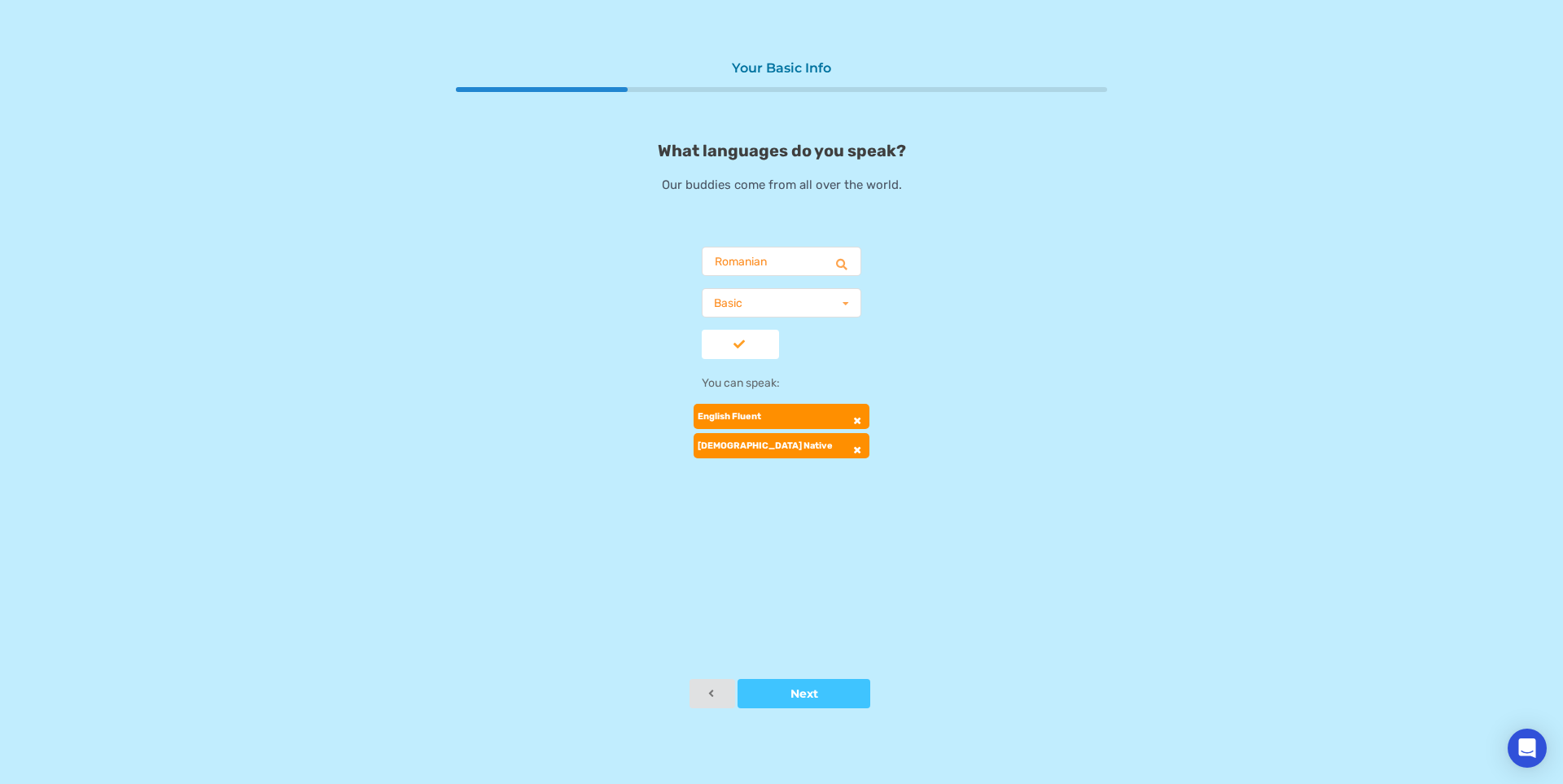
click at [741, 357] on button "Add" at bounding box center [740, 344] width 78 height 29
click at [784, 700] on button "Next" at bounding box center [804, 693] width 133 height 29
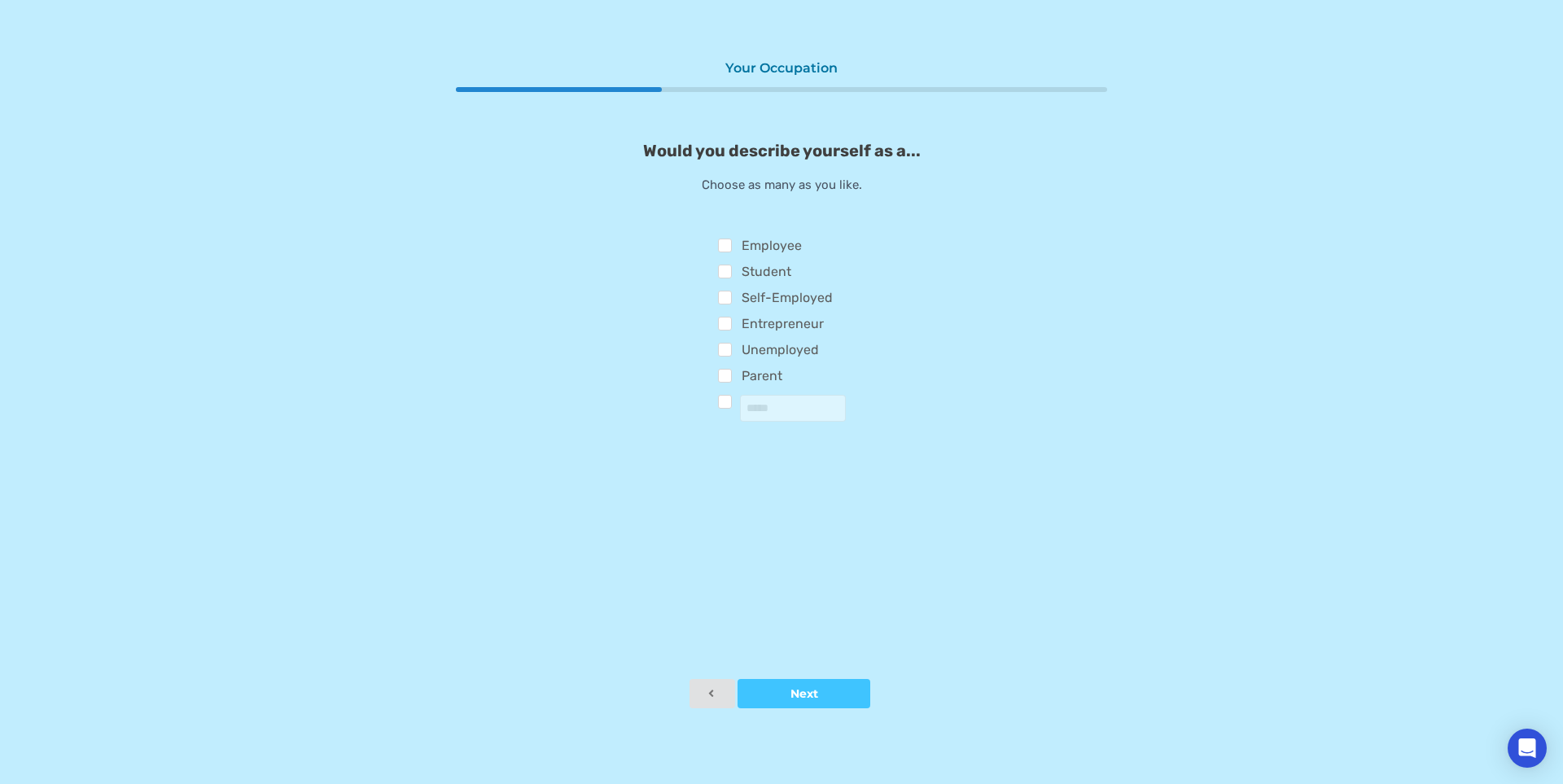
click at [648, 290] on div "Would you describe yourself as a... Choose as many as you like. Employee Studen…" at bounding box center [782, 281] width 651 height 281
click at [740, 283] on label "Student" at bounding box center [755, 274] width 74 height 18
click at [740, 298] on label "Self-Employed" at bounding box center [776, 300] width 116 height 18
click at [733, 272] on label "Student" at bounding box center [755, 274] width 74 height 18
click at [820, 684] on button "Next" at bounding box center [804, 693] width 133 height 29
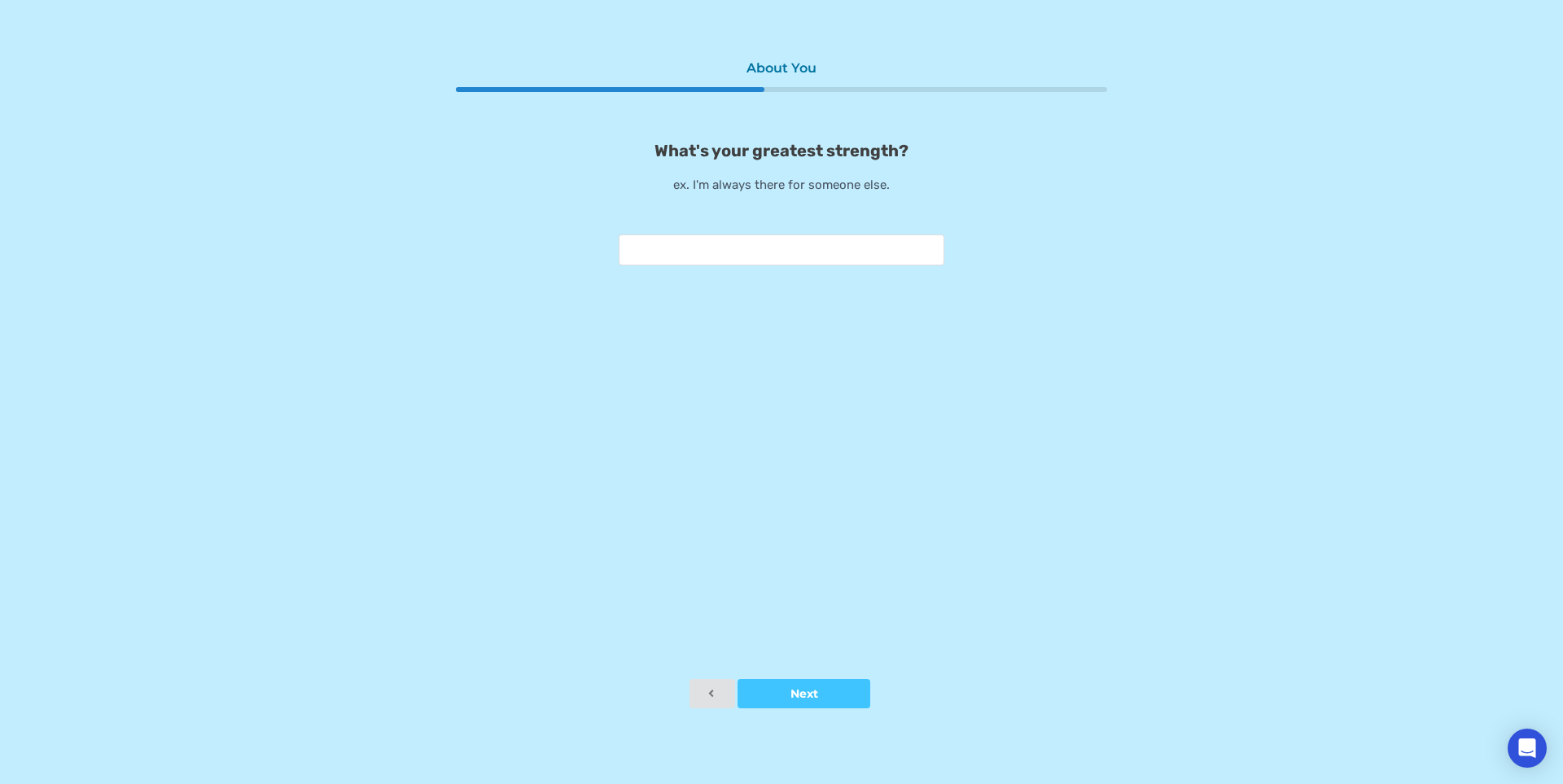
click at [800, 243] on input "text" at bounding box center [782, 250] width 326 height 31
type input "**********"
click at [811, 687] on button "Next" at bounding box center [804, 693] width 133 height 29
type input "********"
click at [796, 687] on button "Next" at bounding box center [804, 693] width 133 height 29
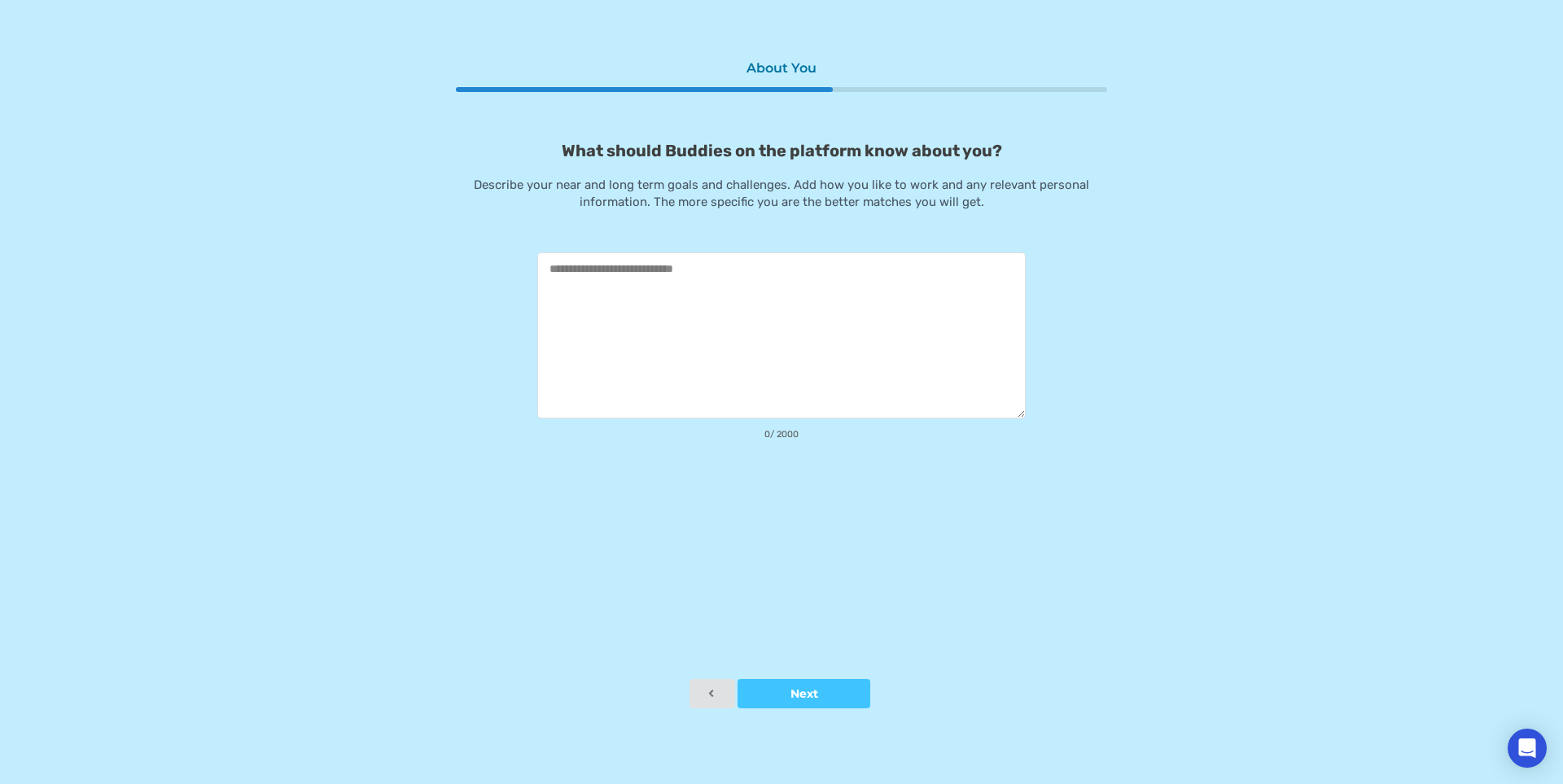
click at [638, 286] on textarea at bounding box center [782, 335] width 489 height 166
type textarea "**********"
click at [797, 693] on div at bounding box center [804, 693] width 133 height 12
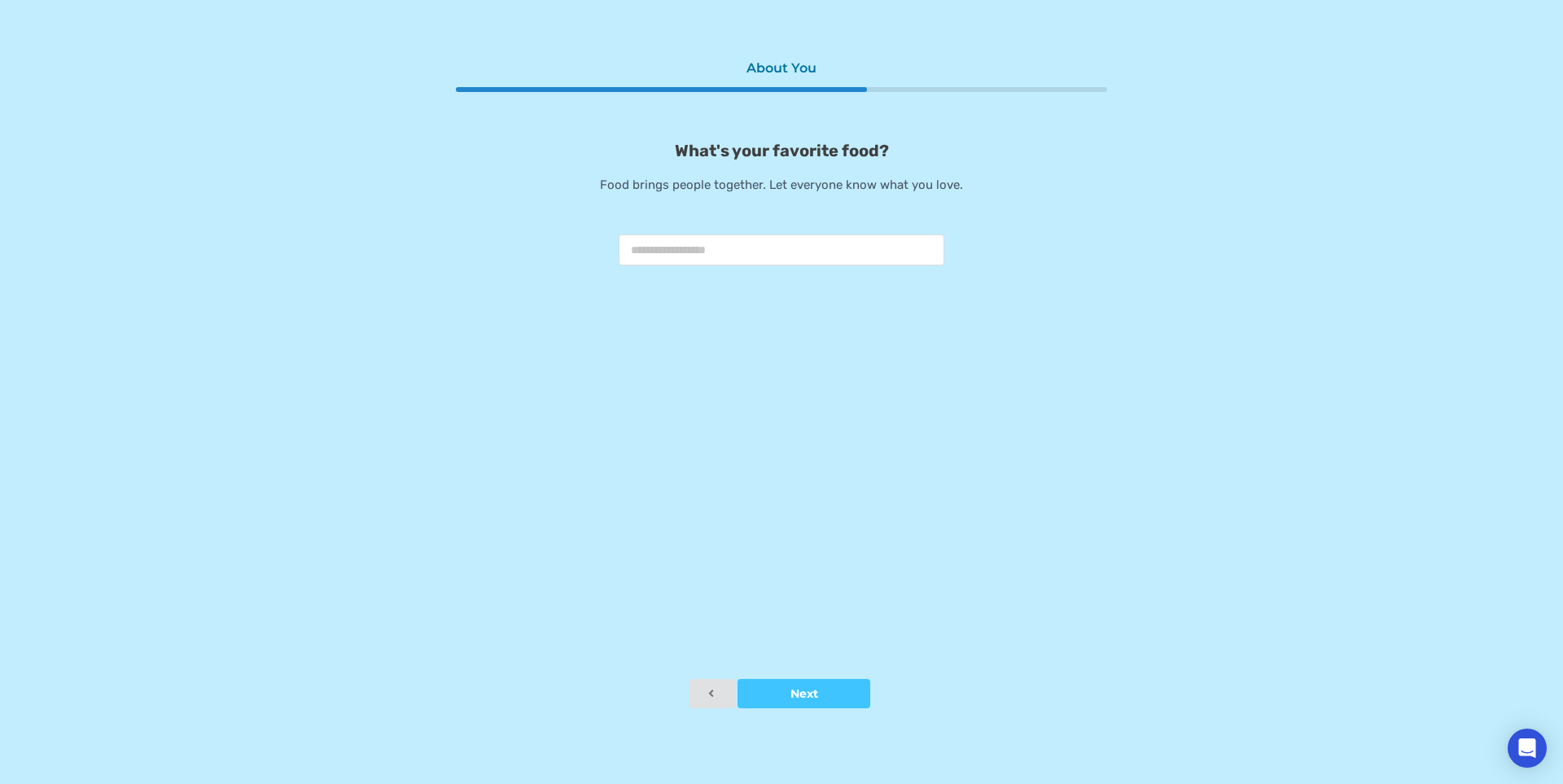
click at [706, 249] on input "text" at bounding box center [782, 250] width 326 height 31
type input "**********"
click at [825, 696] on div at bounding box center [804, 693] width 133 height 12
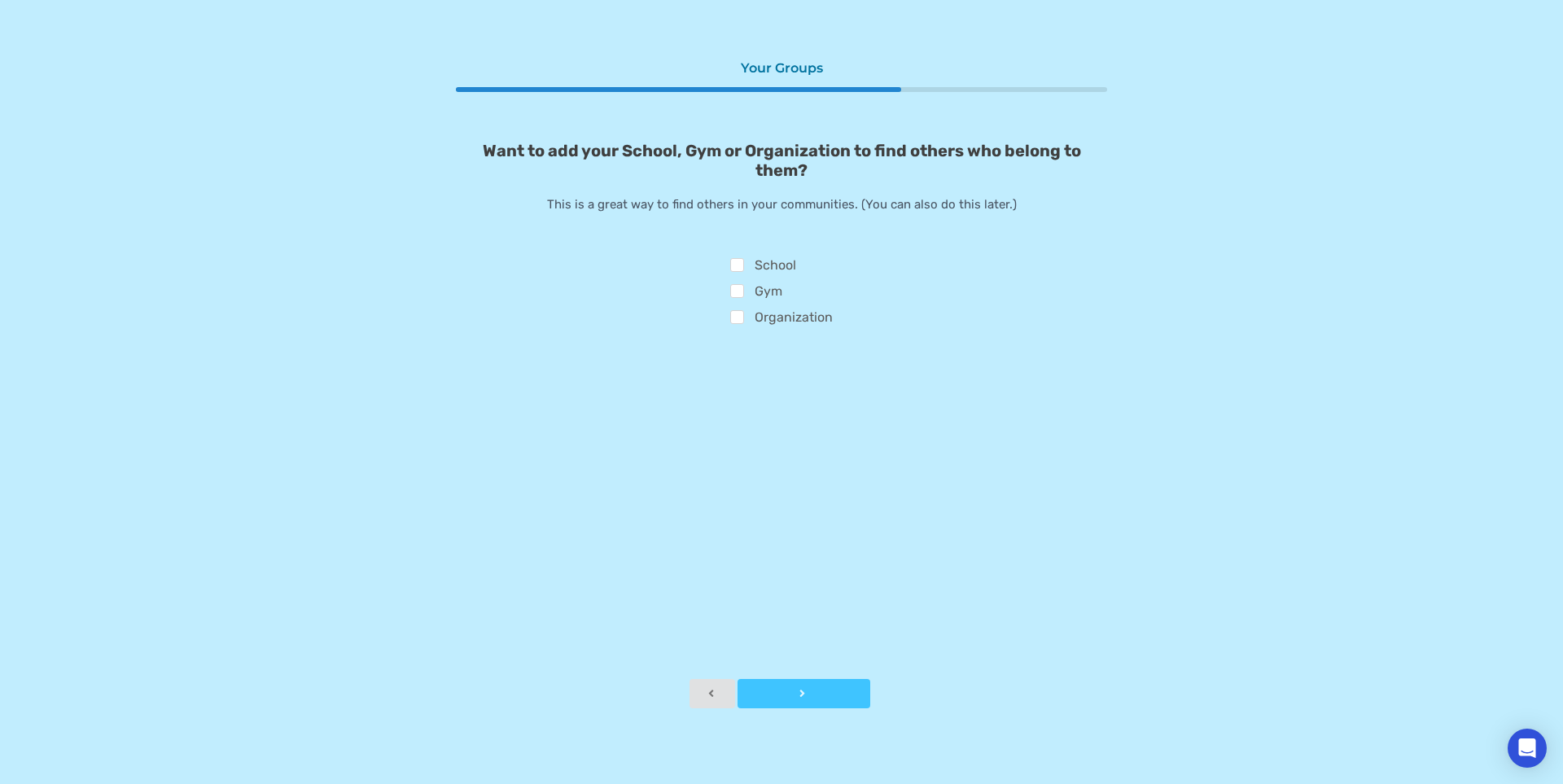
click at [793, 689] on div at bounding box center [804, 693] width 133 height 12
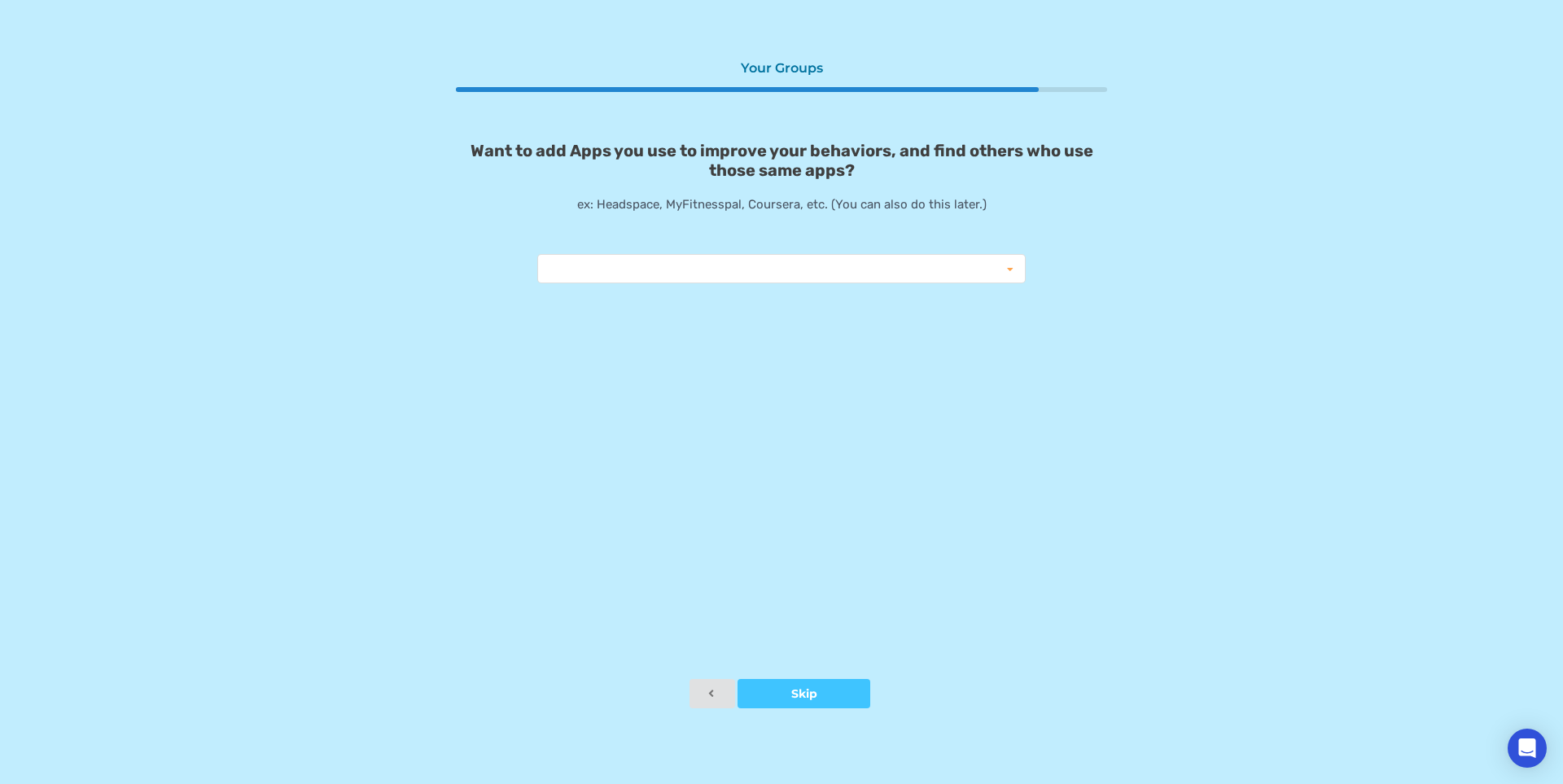
click at [823, 285] on div "Your Groups Want to add Apps you use to improve your behaviors, and find others…" at bounding box center [782, 365] width 651 height 627
click at [824, 275] on div "Instagram Reduction MapMyRide ITrackBites ludite Duolingo Cronometer Ovia Coven…" at bounding box center [782, 268] width 489 height 29
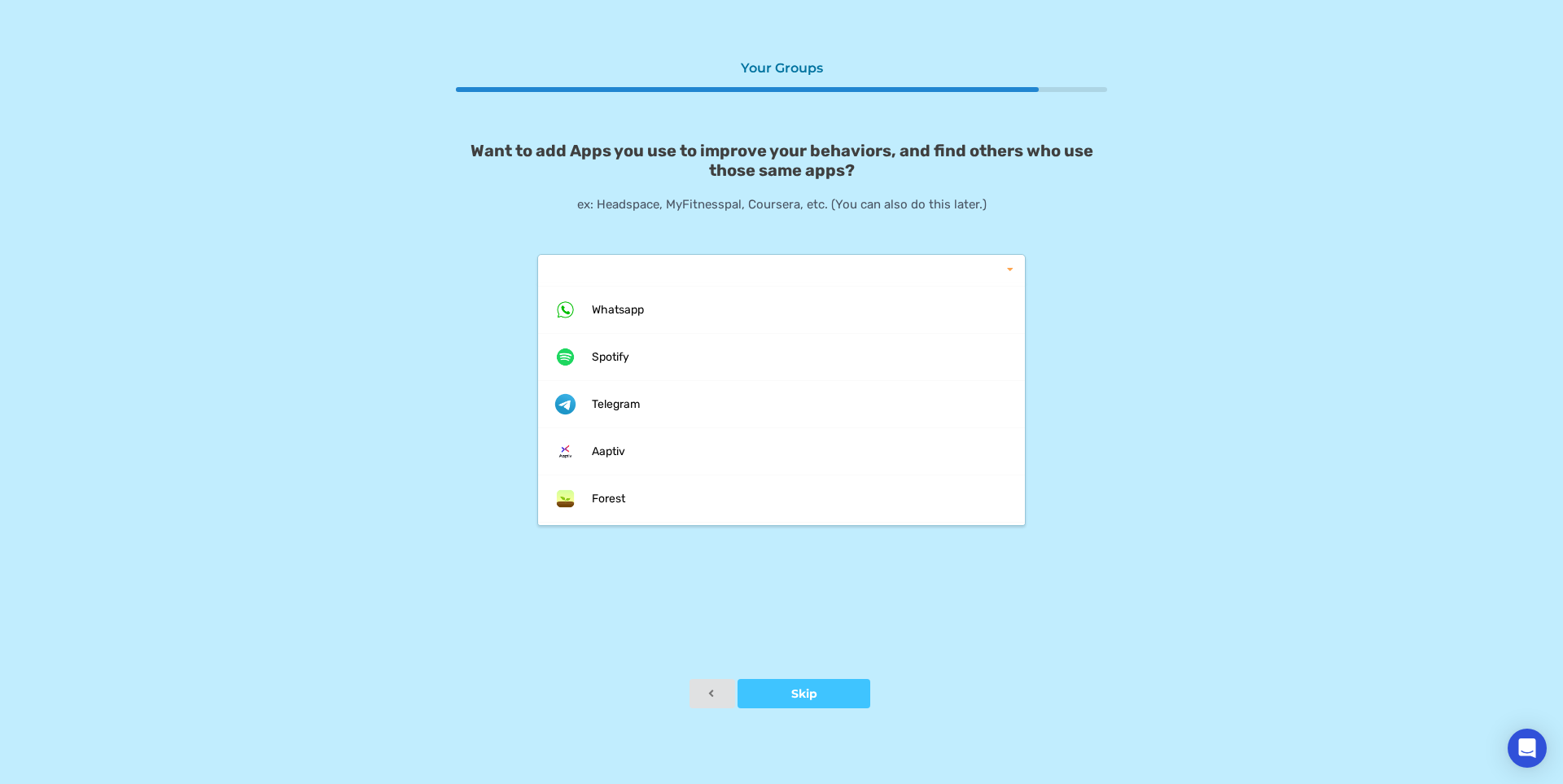
scroll to position [1172, 0]
click at [462, 361] on div "Your Groups Want to add Apps you use to improve your behaviors, and find others…" at bounding box center [782, 365] width 651 height 627
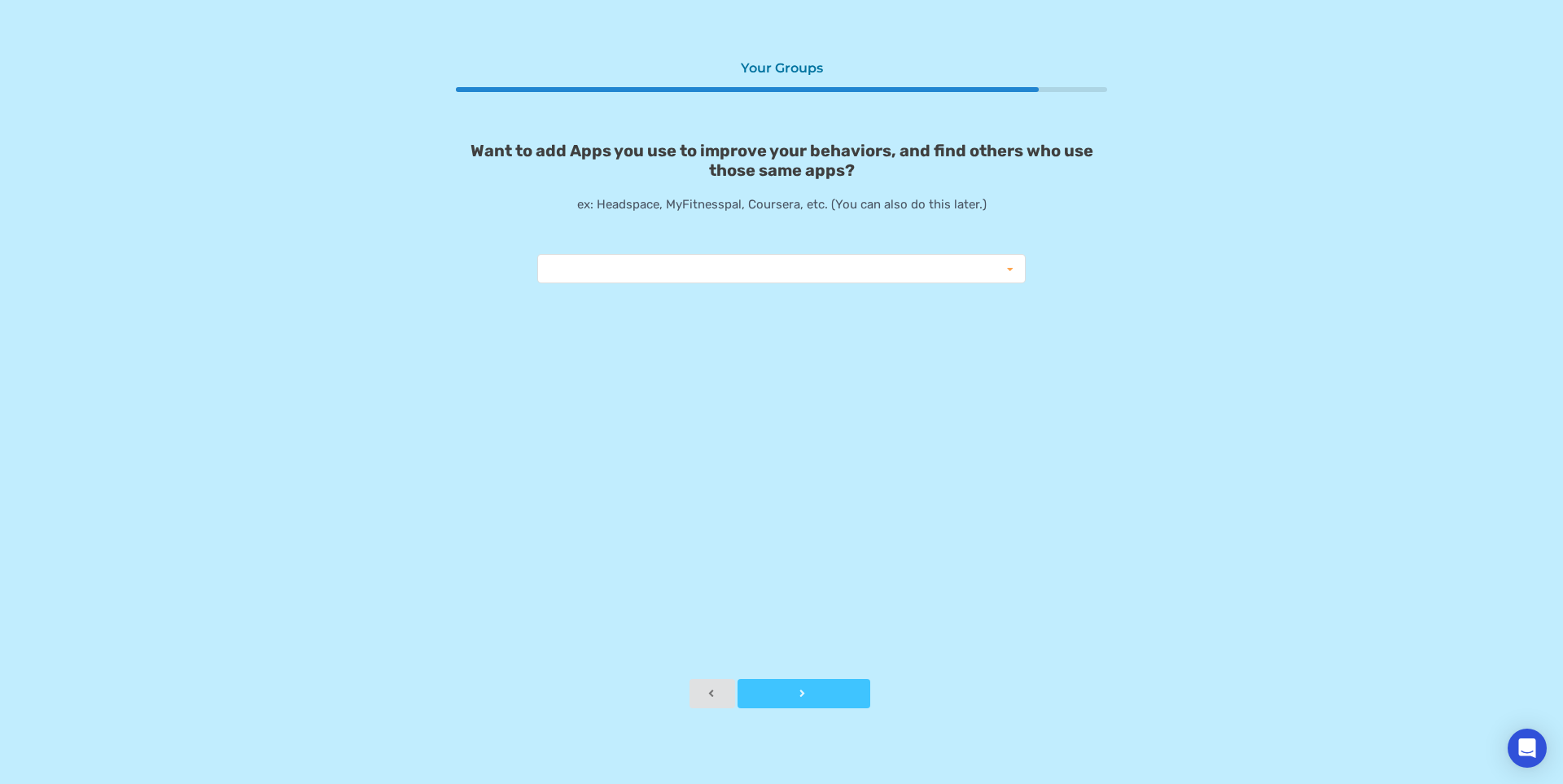
click at [806, 689] on div at bounding box center [804, 693] width 133 height 12
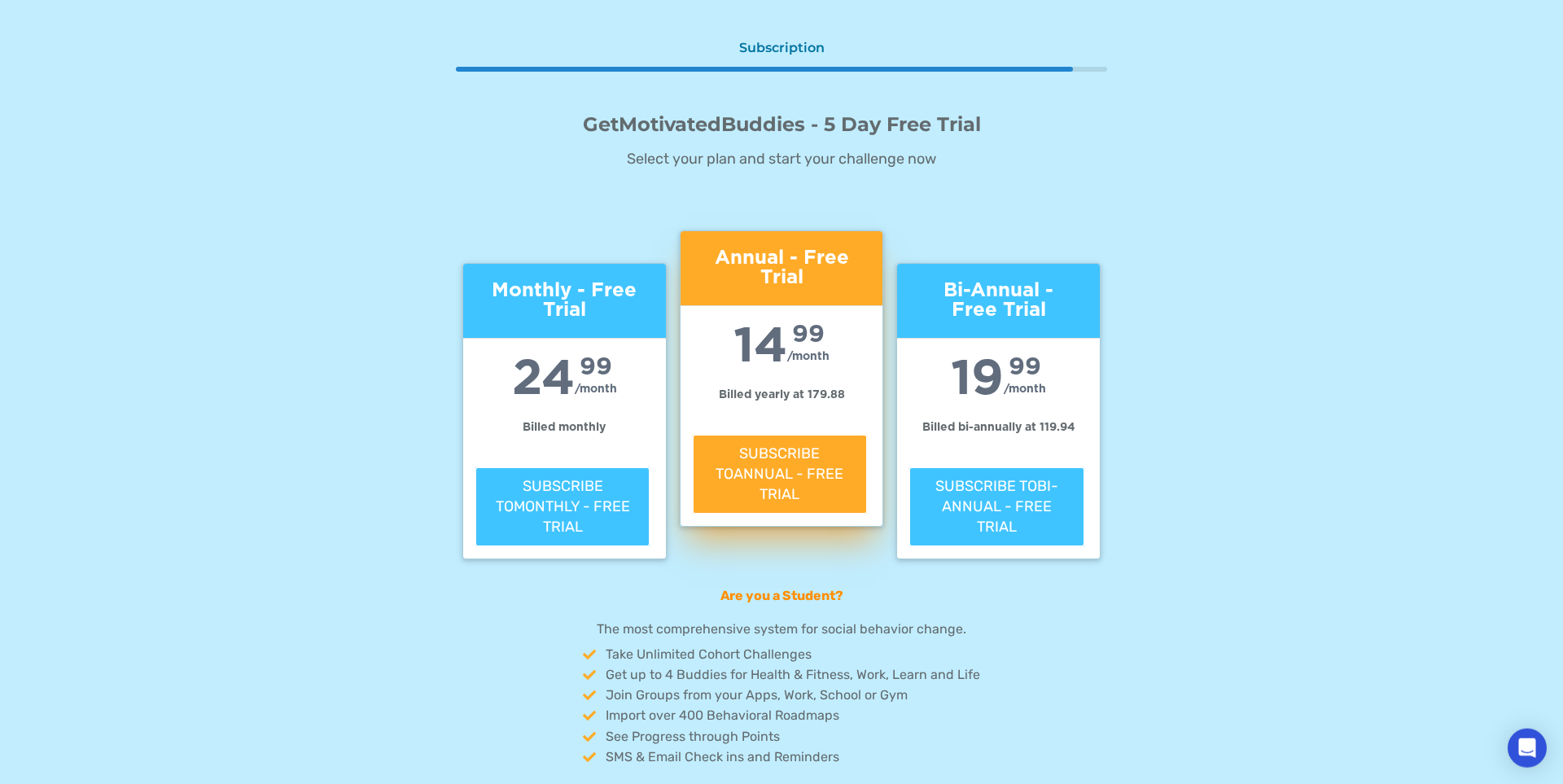
scroll to position [0, 0]
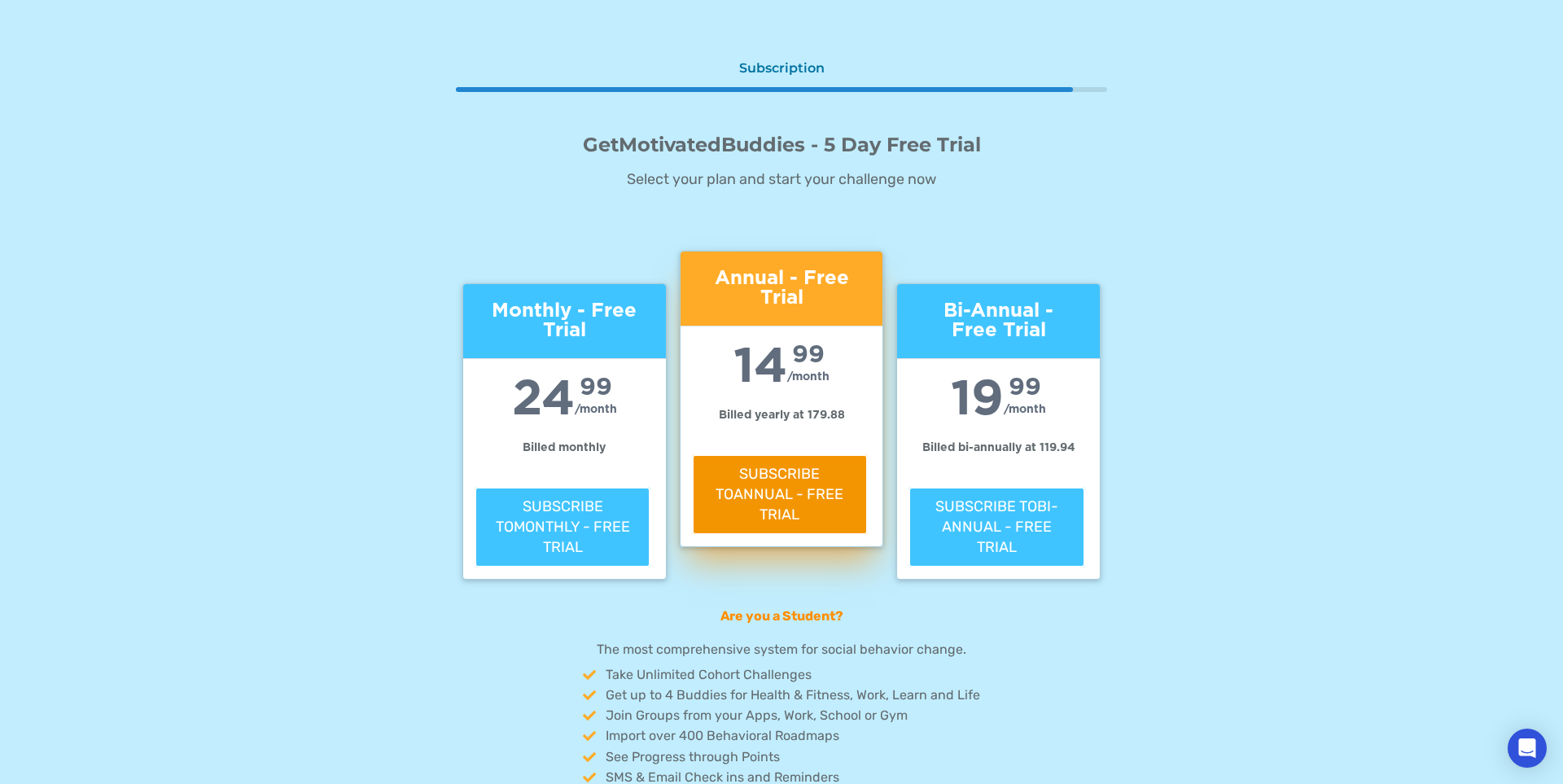
click at [794, 495] on button "Subscribe to Annual - Free Trial" at bounding box center [780, 494] width 176 height 81
